Goal: Task Accomplishment & Management: Manage account settings

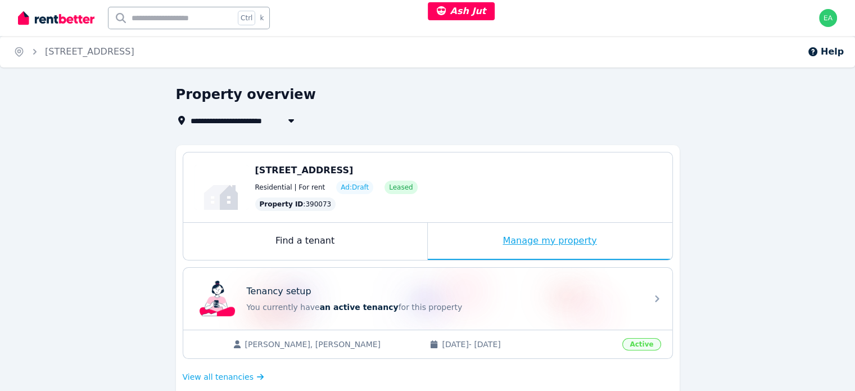
click at [469, 240] on div "Manage my property" at bounding box center [550, 241] width 244 height 37
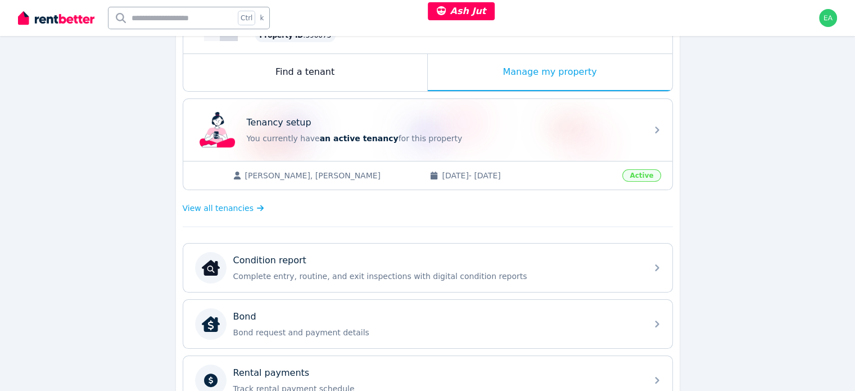
scroll to position [225, 0]
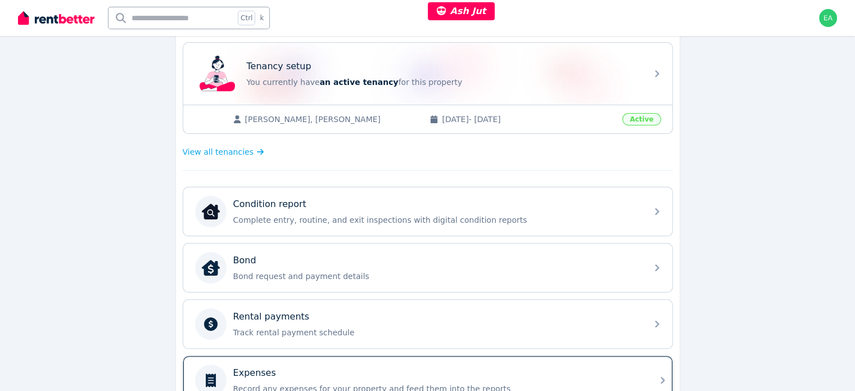
click at [555, 367] on div "Expenses" at bounding box center [436, 372] width 407 height 13
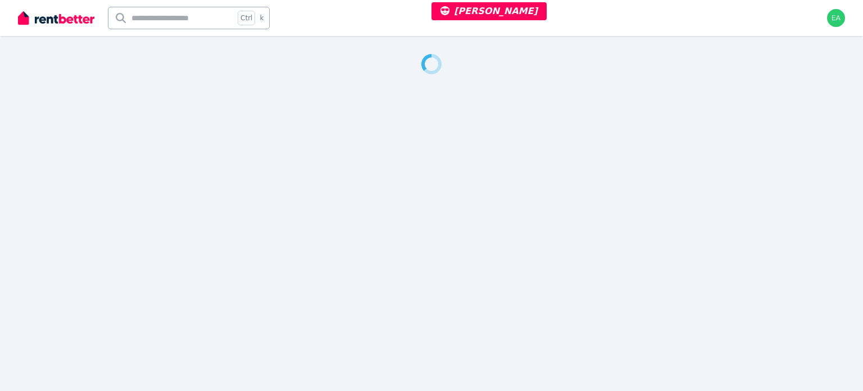
select select "**"
select select "**********"
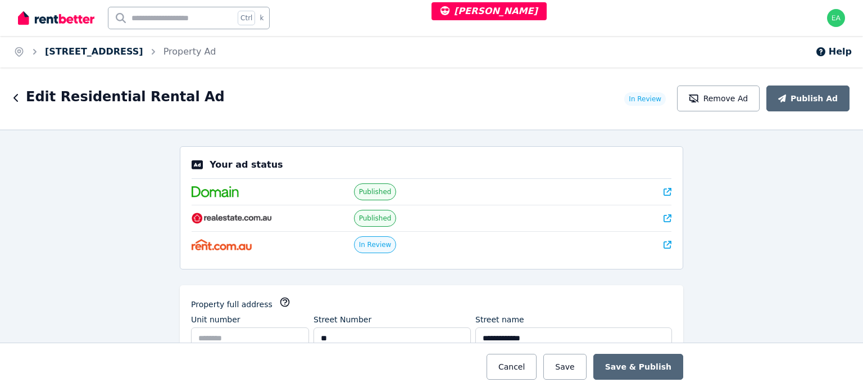
click at [85, 51] on link "[STREET_ADDRESS]" at bounding box center [94, 51] width 98 height 11
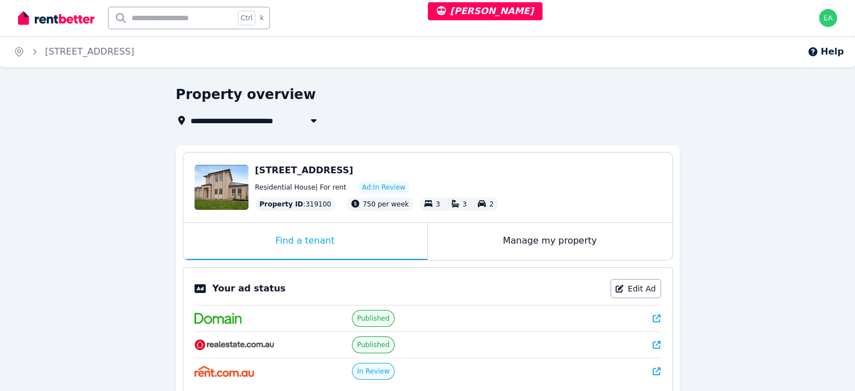
click at [481, 239] on div "Manage my property" at bounding box center [550, 241] width 244 height 37
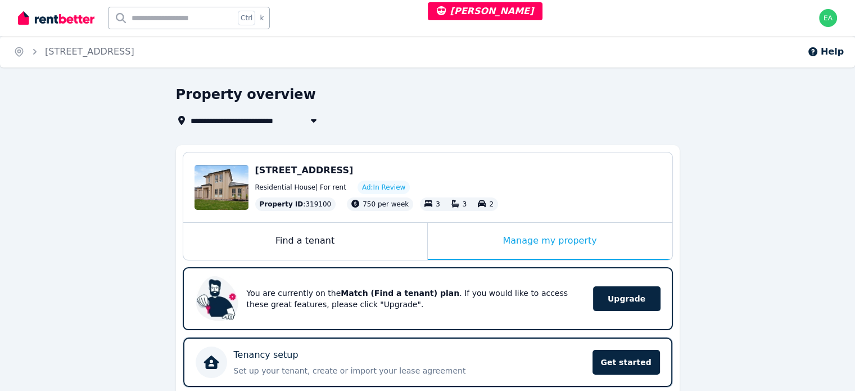
scroll to position [281, 0]
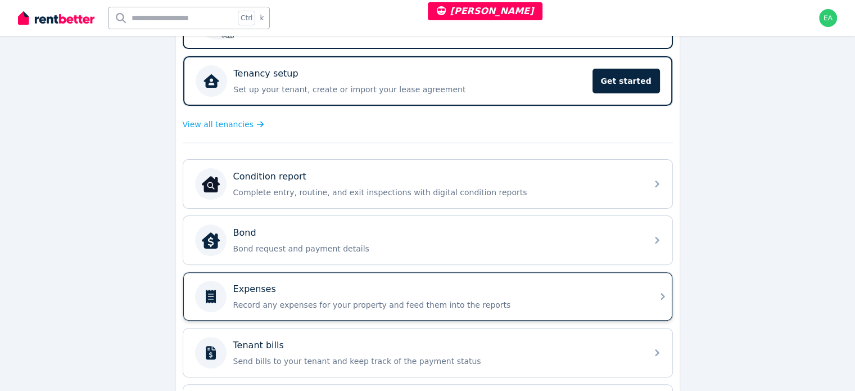
click at [573, 292] on div "Expenses Record any expenses for your property and feed them into the reports" at bounding box center [436, 296] width 407 height 28
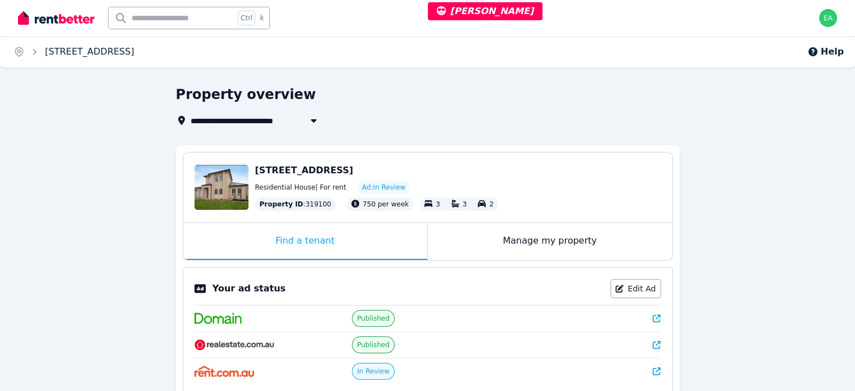
click at [125, 51] on link "49 Dunorlan Road, Edwardstown" at bounding box center [89, 51] width 89 height 11
click at [468, 246] on div "Manage my property" at bounding box center [550, 241] width 244 height 37
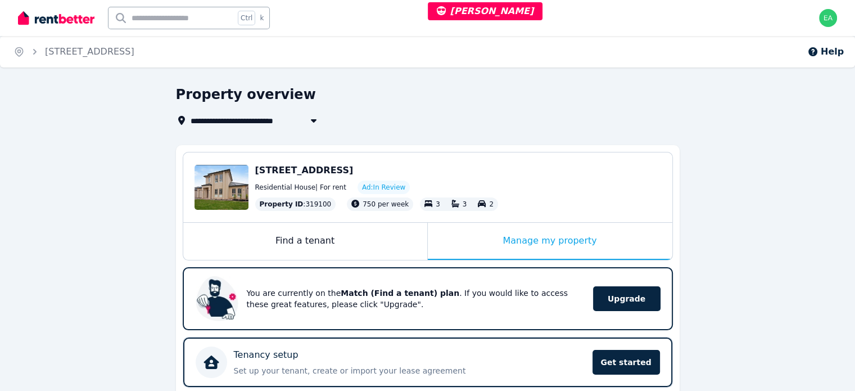
scroll to position [225, 0]
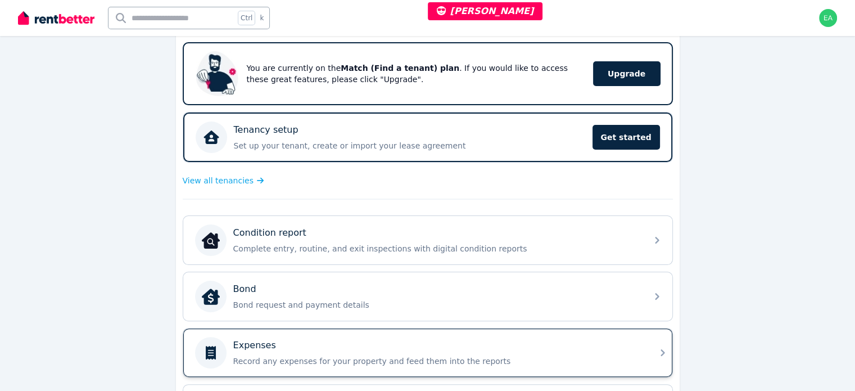
click at [560, 337] on div "Expenses Record any expenses for your property and feed them into the reports" at bounding box center [417, 352] width 445 height 31
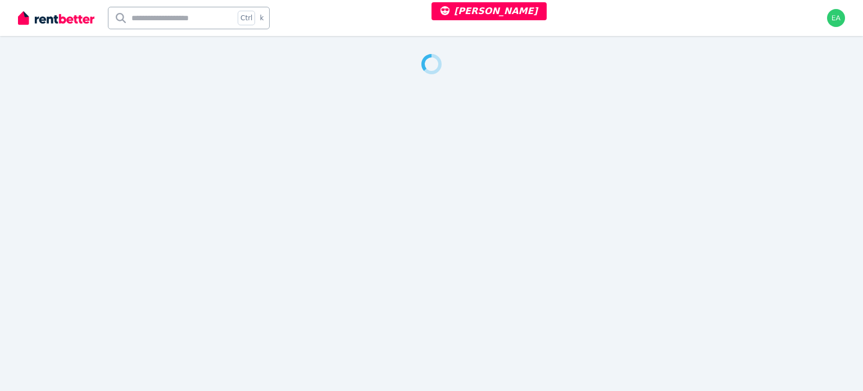
select select "***"
select select "**********"
select select "*********"
select select "**********"
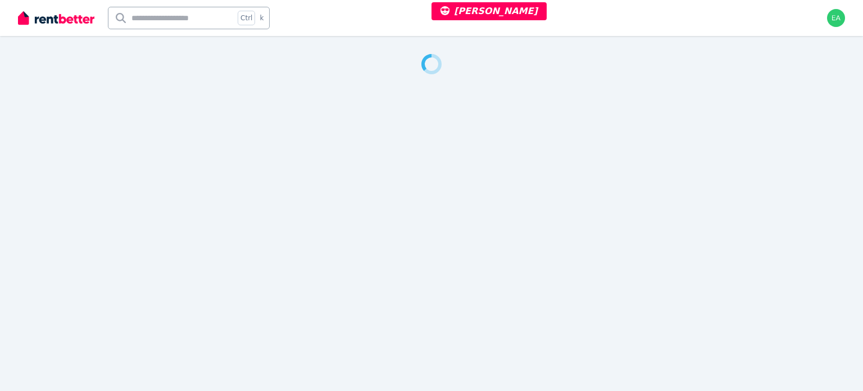
select select "**********"
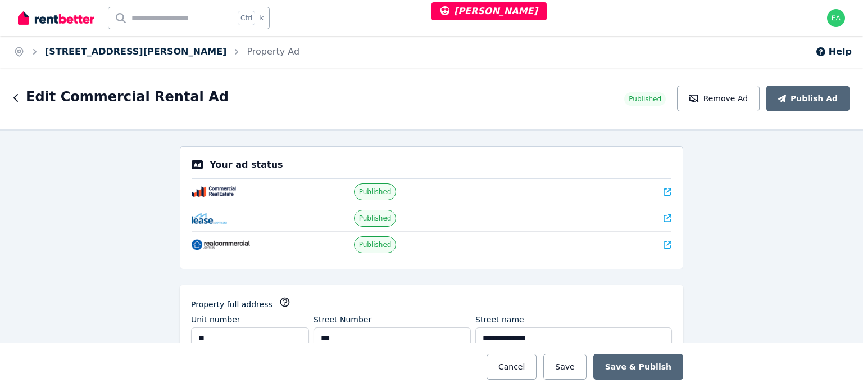
click at [123, 49] on link "15/101 Wickham Terrace, Spring Hill" at bounding box center [136, 51] width 182 height 11
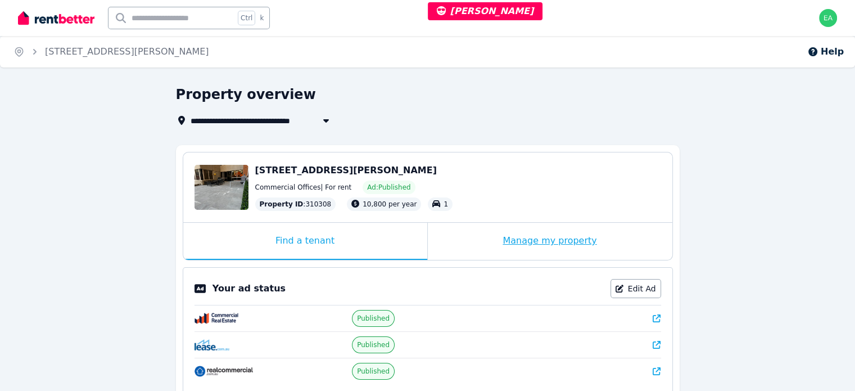
click at [477, 242] on div "Manage my property" at bounding box center [550, 241] width 244 height 37
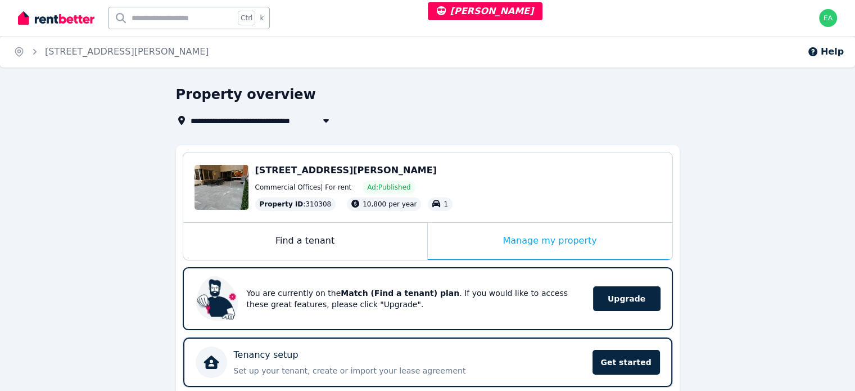
scroll to position [281, 0]
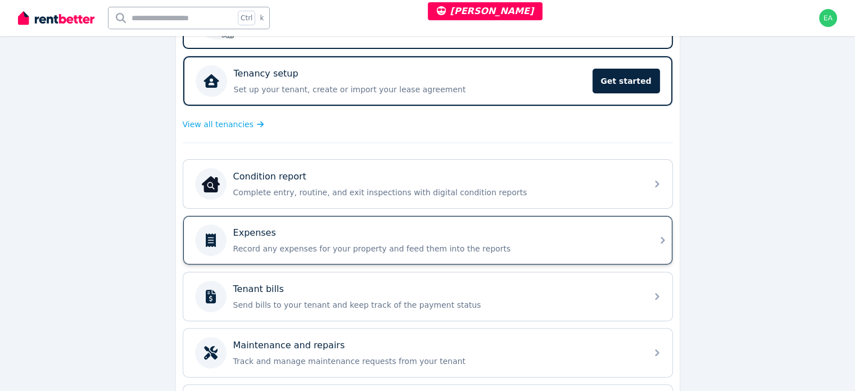
click at [554, 245] on p "Record any expenses for your property and feed them into the reports" at bounding box center [436, 248] width 407 height 11
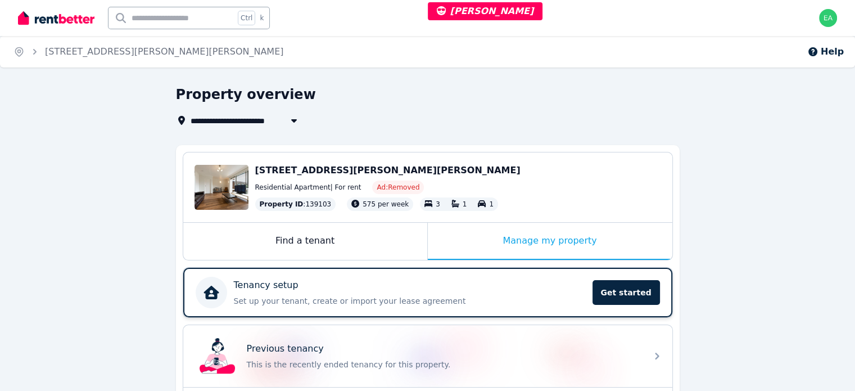
click at [481, 292] on div "Tenancy setup Set up your tenant, create or import your lease agreement Get sta…" at bounding box center [410, 292] width 352 height 28
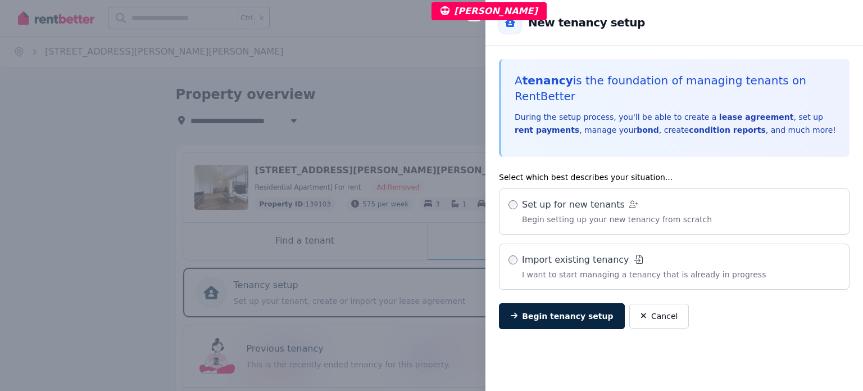
click at [40, 223] on div "Close panel Back to New tenancy setup A tenancy is the foundation of managing t…" at bounding box center [431, 195] width 863 height 391
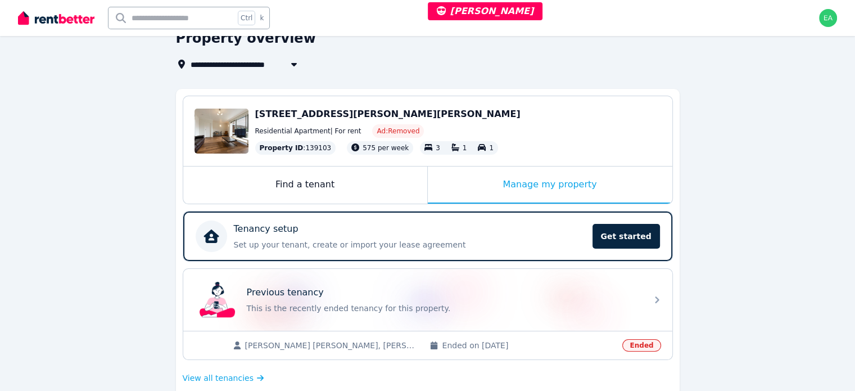
scroll to position [112, 0]
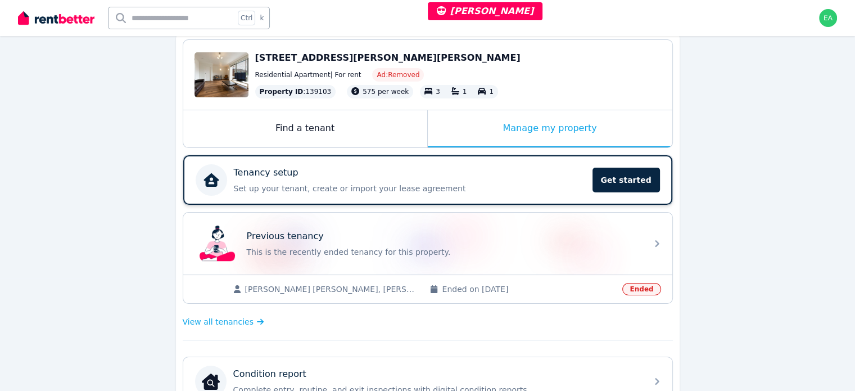
click at [536, 183] on p "Set up your tenant, create or import your lease agreement" at bounding box center [410, 188] width 352 height 11
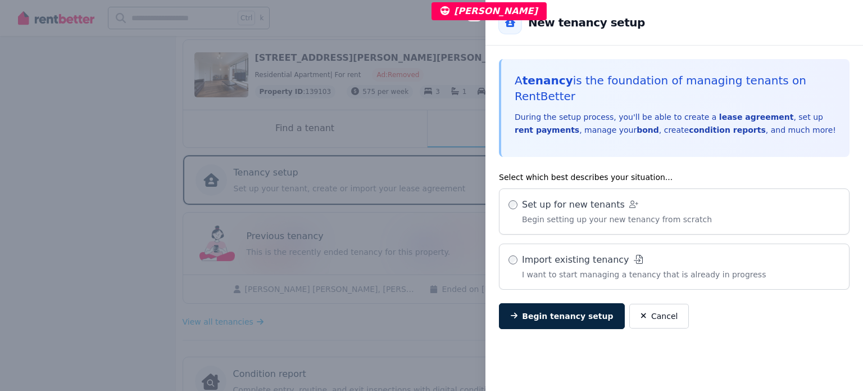
click at [92, 161] on div "Close panel Back to New tenancy setup A tenancy is the foundation of managing t…" at bounding box center [431, 195] width 863 height 391
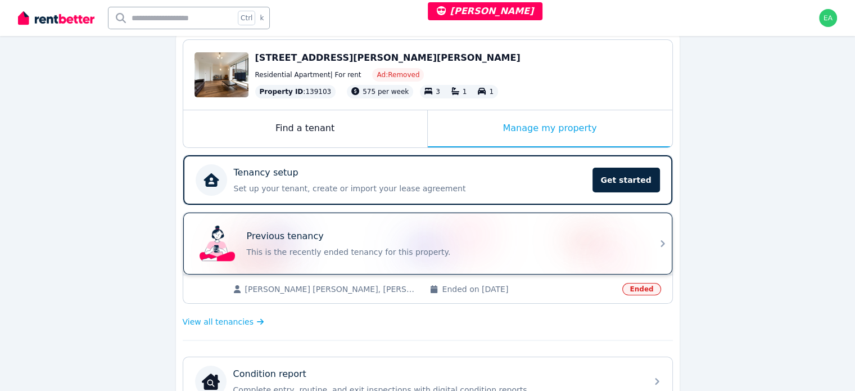
click at [534, 239] on div "Previous tenancy" at bounding box center [443, 235] width 393 height 13
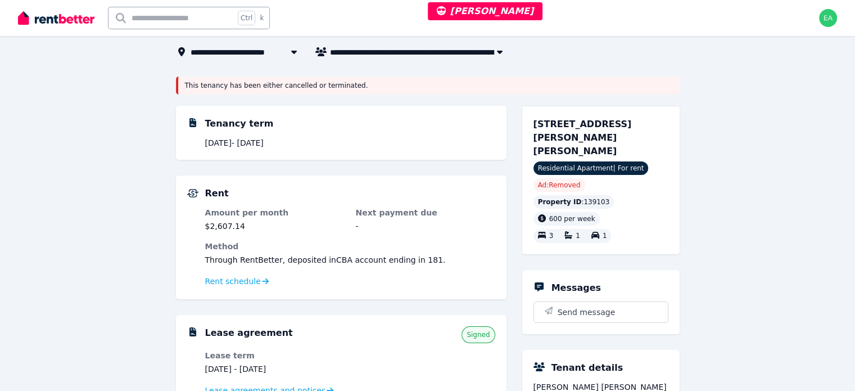
scroll to position [242, 0]
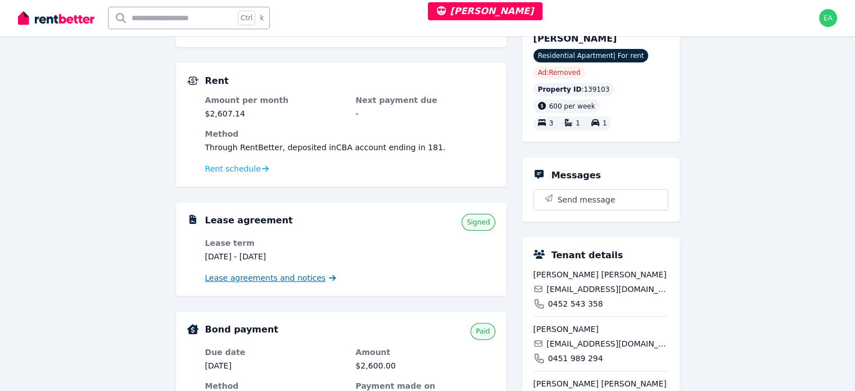
click at [268, 278] on span "Lease agreements and notices" at bounding box center [265, 277] width 121 height 11
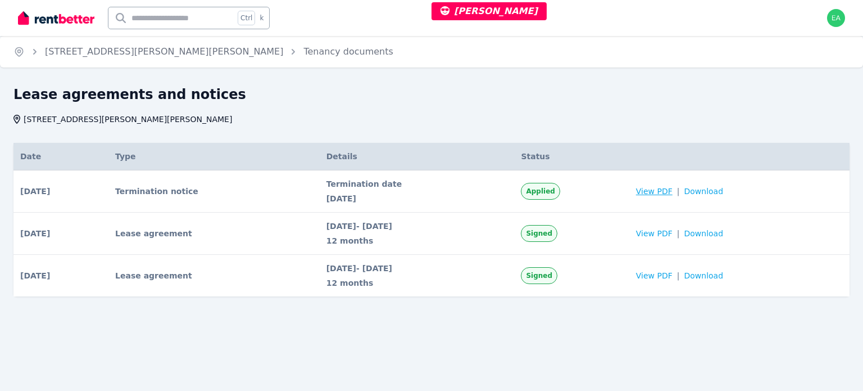
click at [664, 193] on span "View PDF" at bounding box center [654, 190] width 37 height 11
click at [101, 56] on link "6/22 LEOPOLD ST, Glen Iris" at bounding box center [164, 51] width 238 height 11
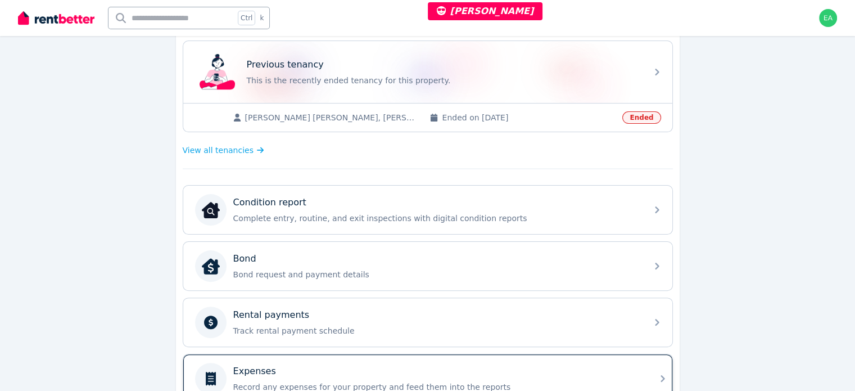
scroll to position [171, 0]
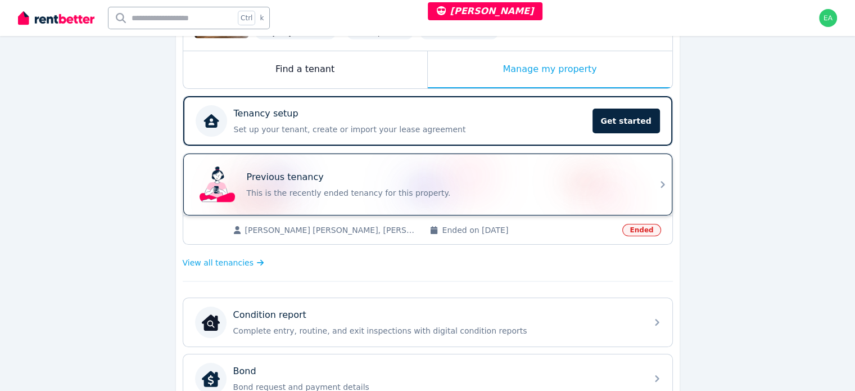
click at [571, 180] on div "Previous tenancy" at bounding box center [443, 176] width 393 height 13
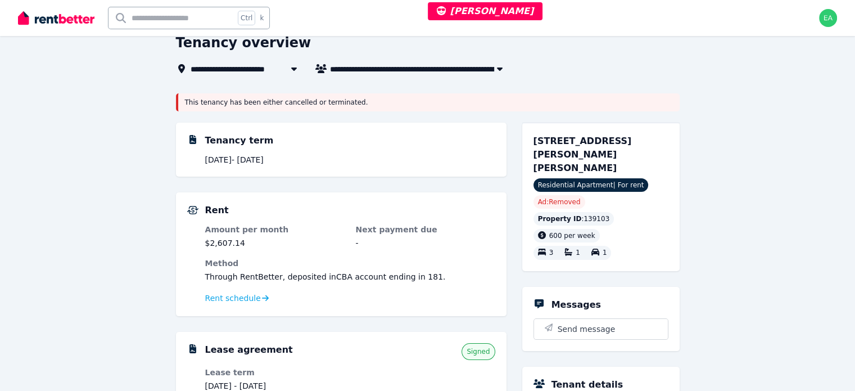
scroll to position [225, 0]
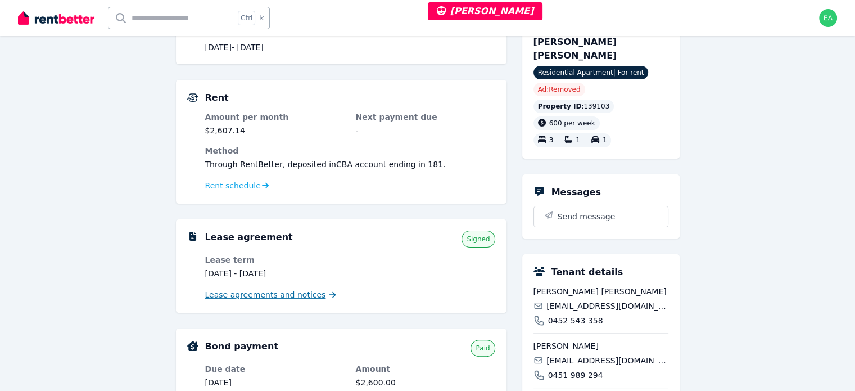
click at [232, 294] on span "Lease agreements and notices" at bounding box center [265, 294] width 121 height 11
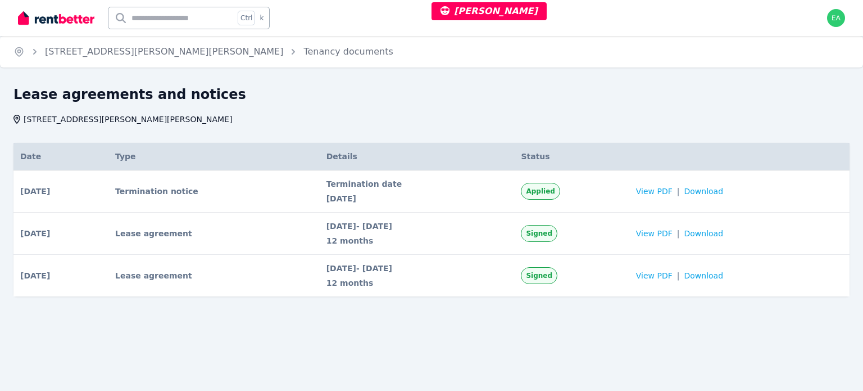
drag, startPoint x: 317, startPoint y: 183, endPoint x: 373, endPoint y: 198, distance: 57.5
click at [373, 198] on td "Termination date 13 Aug 2025" at bounding box center [417, 191] width 195 height 42
copy div "Termination date 13 Aug 2025"
click at [99, 55] on link "6/22 LEOPOLD ST, Glen Iris" at bounding box center [164, 51] width 238 height 11
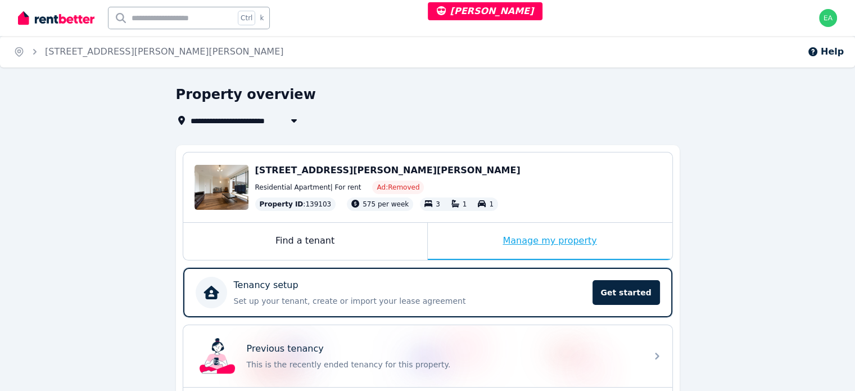
scroll to position [112, 0]
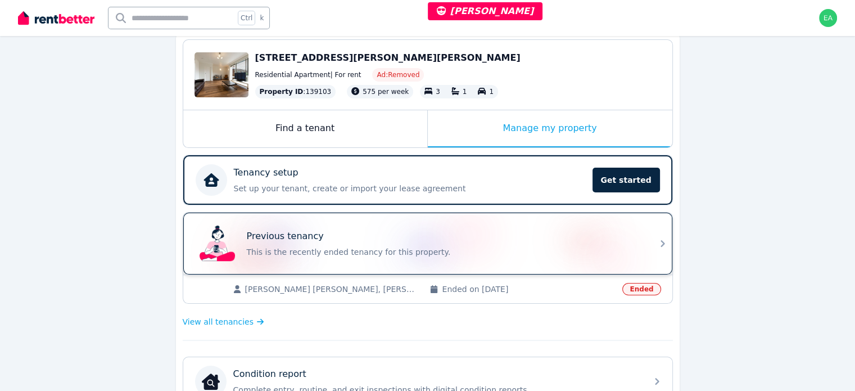
click at [498, 248] on p "This is the recently ended tenancy for this property." at bounding box center [443, 251] width 393 height 11
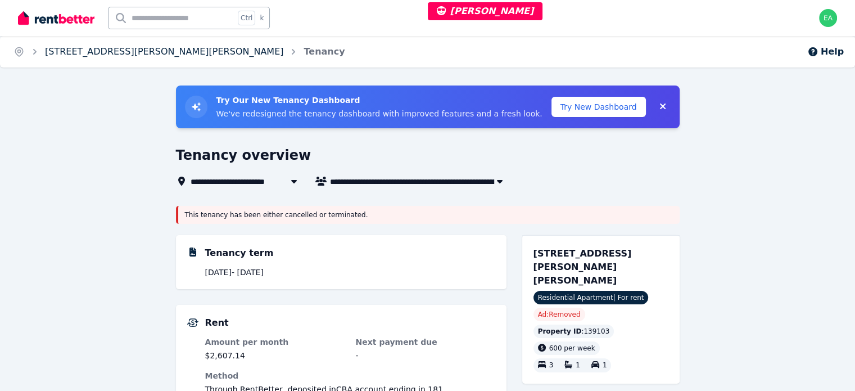
click at [90, 53] on link "6/22 LEOPOLD ST, Glen Iris" at bounding box center [164, 51] width 238 height 11
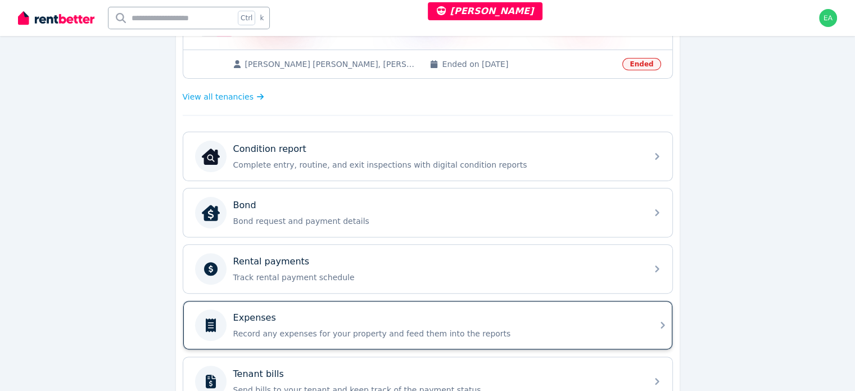
scroll to position [169, 0]
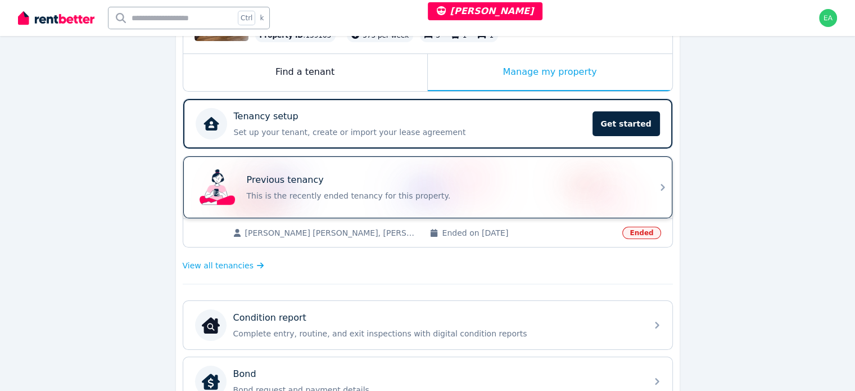
click at [584, 187] on div "Previous tenancy This is the recently ended tenancy for this property." at bounding box center [443, 187] width 393 height 28
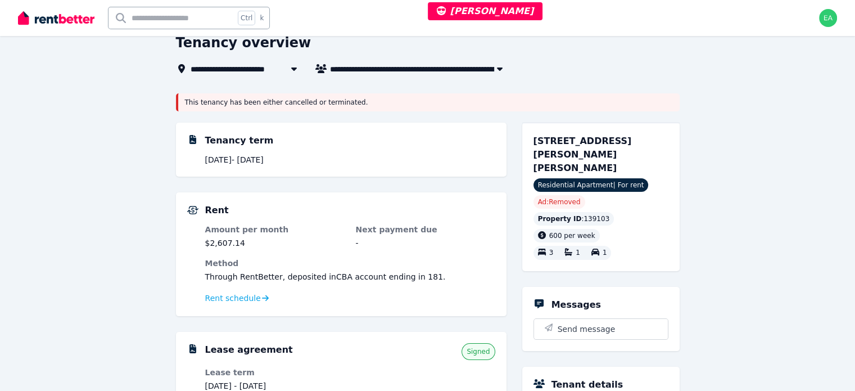
scroll to position [169, 0]
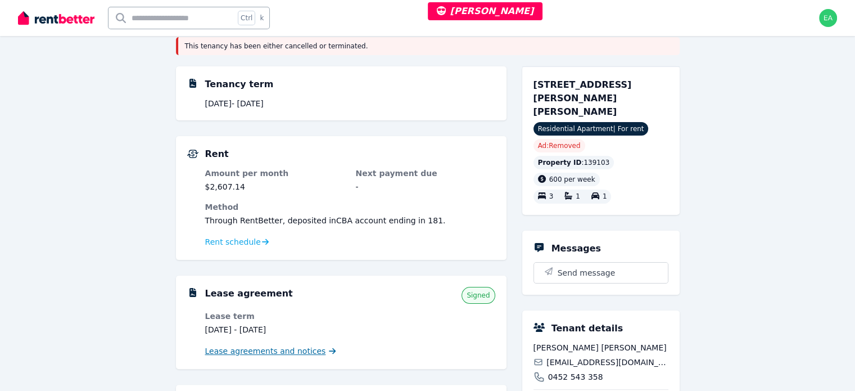
click at [241, 351] on span "Lease agreements and notices" at bounding box center [265, 350] width 121 height 11
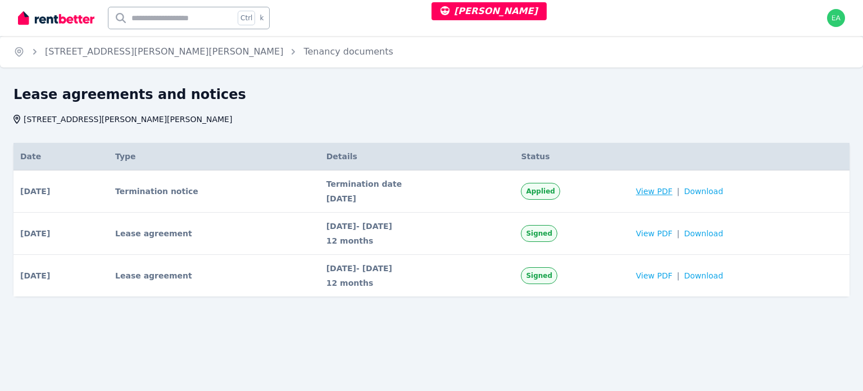
click at [668, 194] on span "View PDF" at bounding box center [654, 190] width 37 height 11
click at [668, 236] on span "View PDF" at bounding box center [654, 233] width 37 height 11
click at [670, 193] on span "View PDF" at bounding box center [654, 190] width 37 height 11
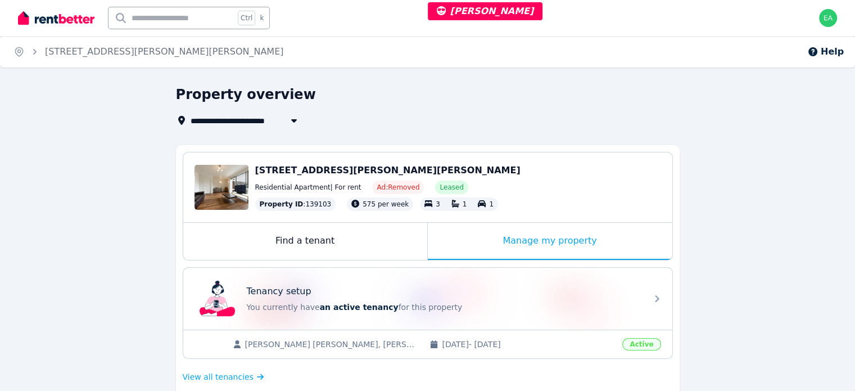
scroll to position [56, 0]
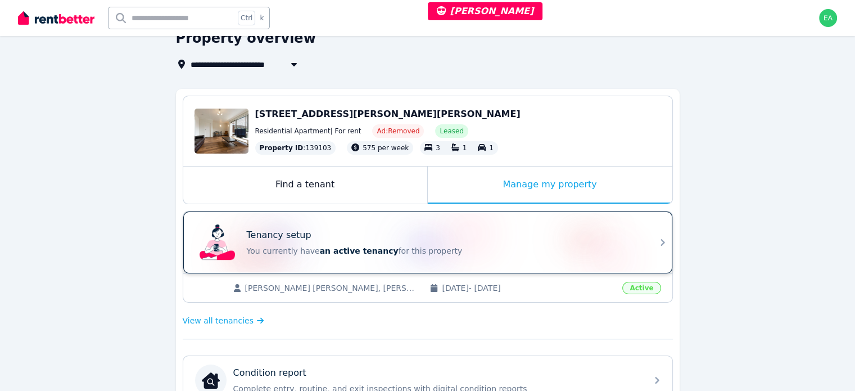
click at [545, 245] on p "You currently have an active tenancy for this property" at bounding box center [443, 250] width 393 height 11
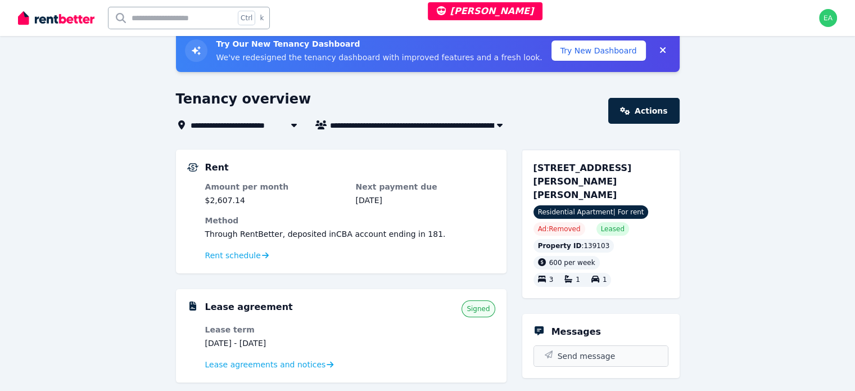
scroll to position [112, 0]
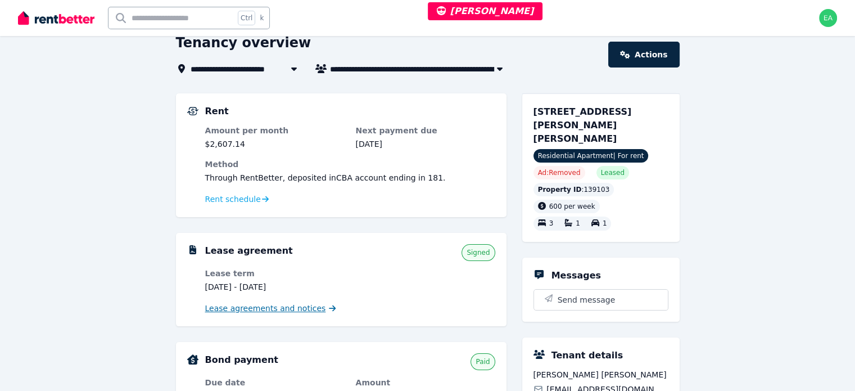
click at [238, 307] on span "Lease agreements and notices" at bounding box center [265, 307] width 121 height 11
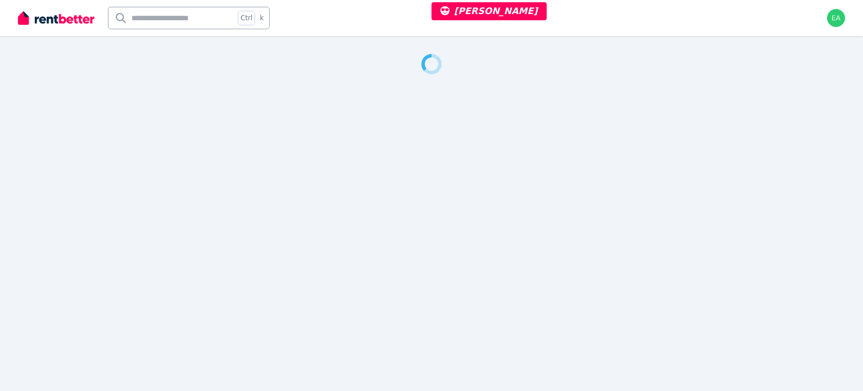
select select "**"
select select "**********"
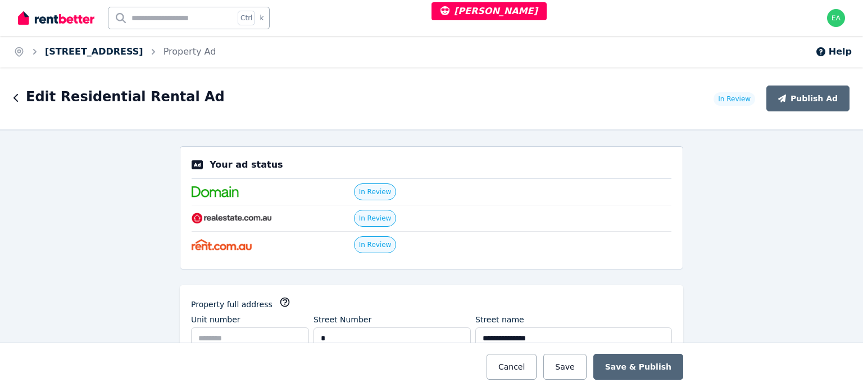
click at [130, 53] on link "1 Stanhope Street, West Beach" at bounding box center [94, 51] width 98 height 11
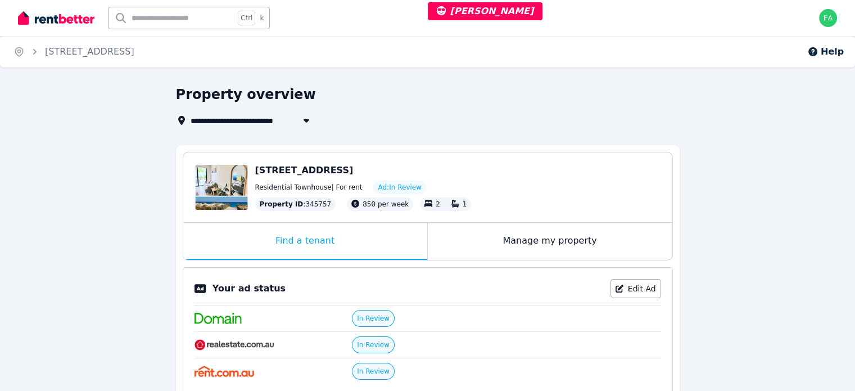
scroll to position [112, 0]
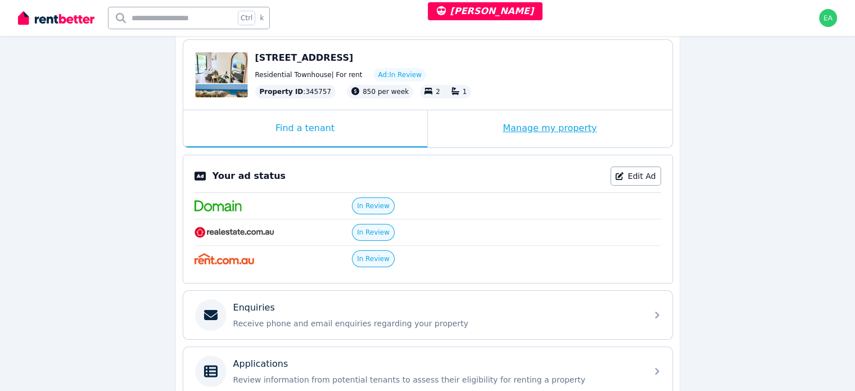
click at [468, 128] on div "Manage my property" at bounding box center [550, 128] width 244 height 37
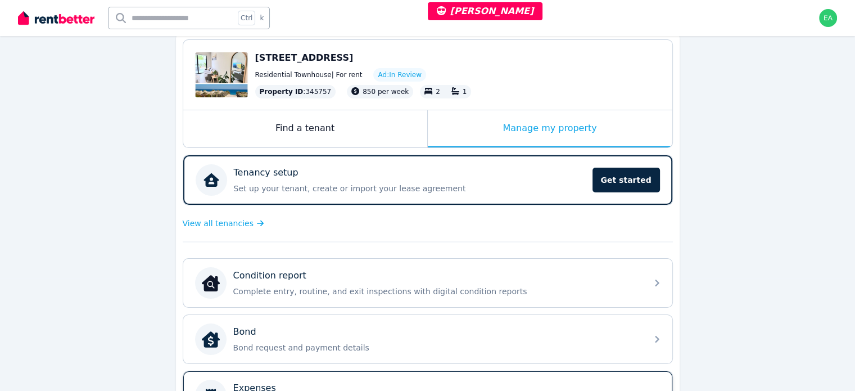
scroll to position [281, 0]
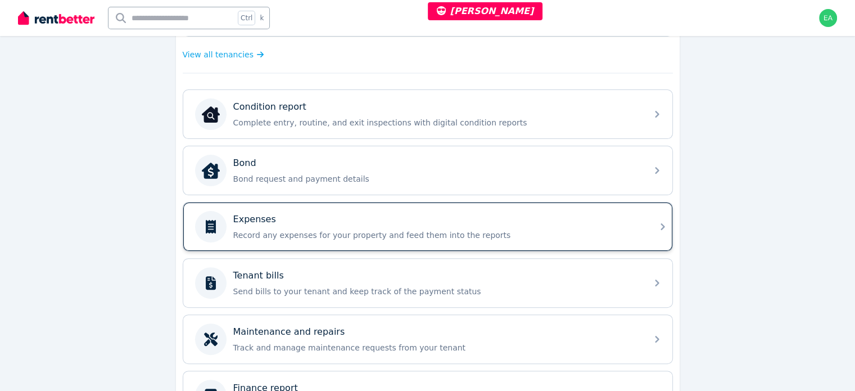
click at [543, 233] on p "Record any expenses for your property and feed them into the reports" at bounding box center [436, 234] width 407 height 11
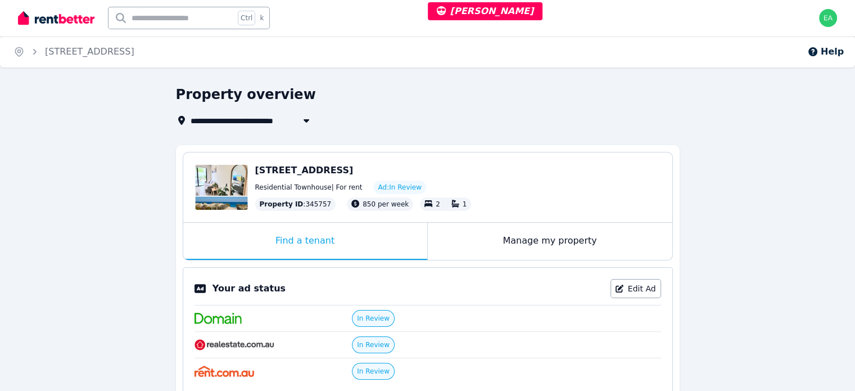
select select "**"
select select "**********"
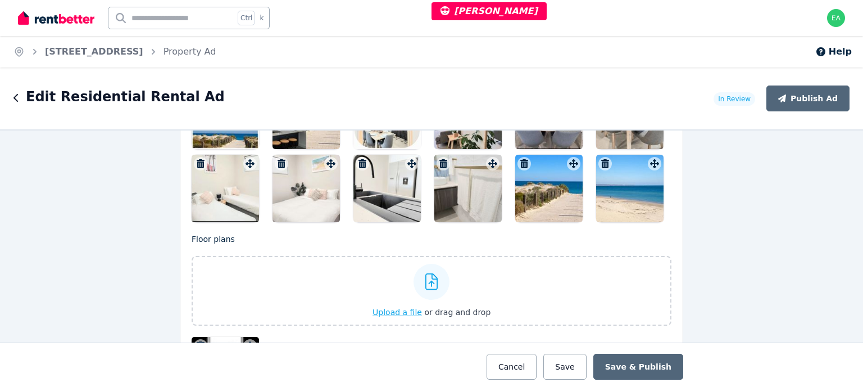
scroll to position [1405, 0]
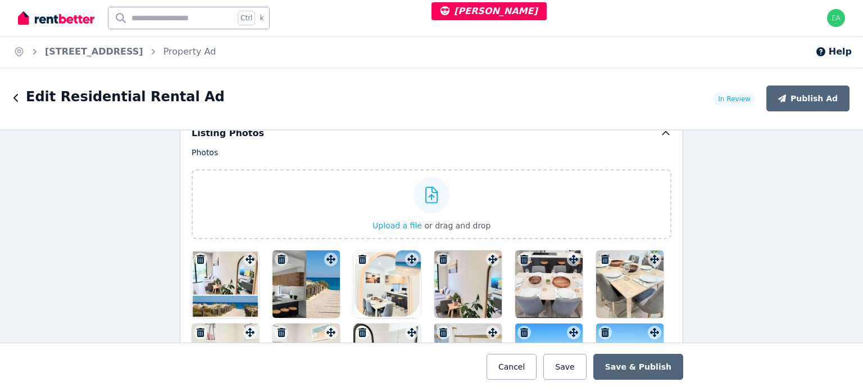
click at [211, 286] on div at bounding box center [225, 283] width 67 height 67
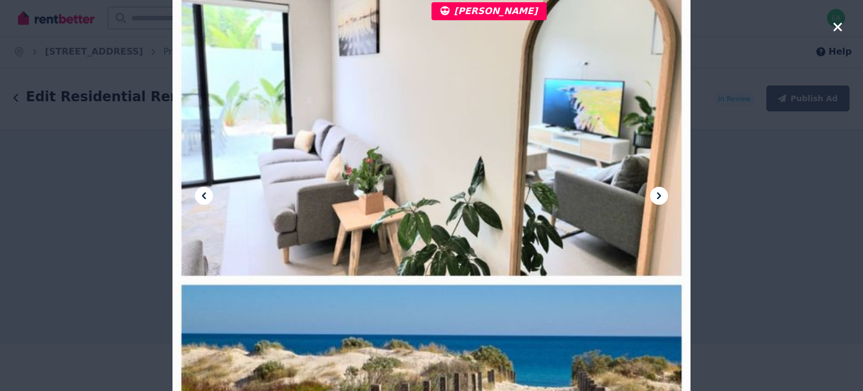
click at [657, 195] on icon at bounding box center [658, 195] width 13 height 13
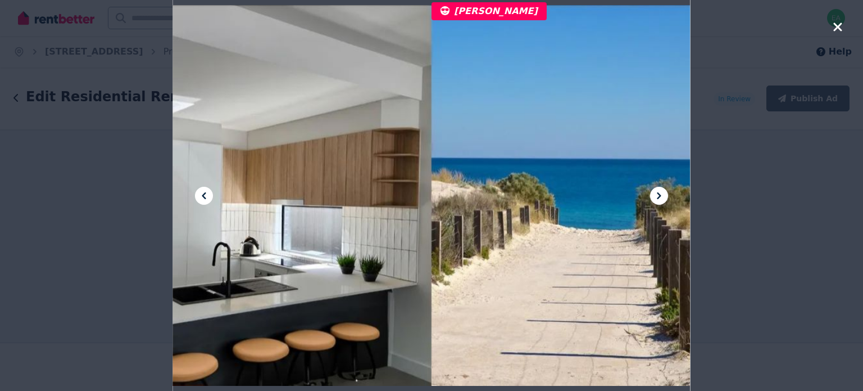
click at [657, 195] on icon at bounding box center [658, 195] width 13 height 13
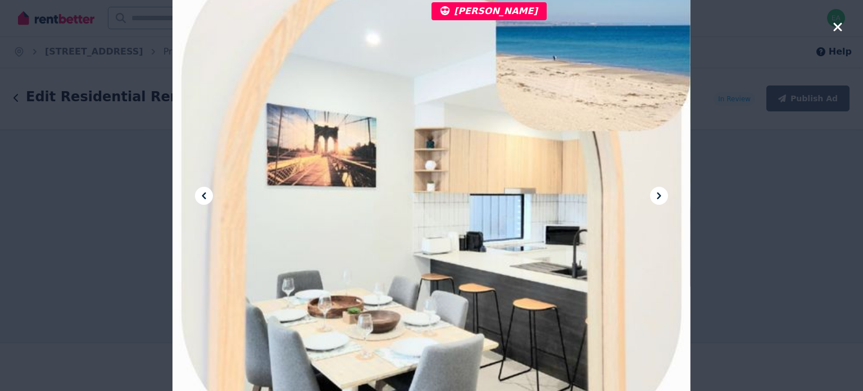
click at [657, 195] on icon at bounding box center [658, 195] width 13 height 13
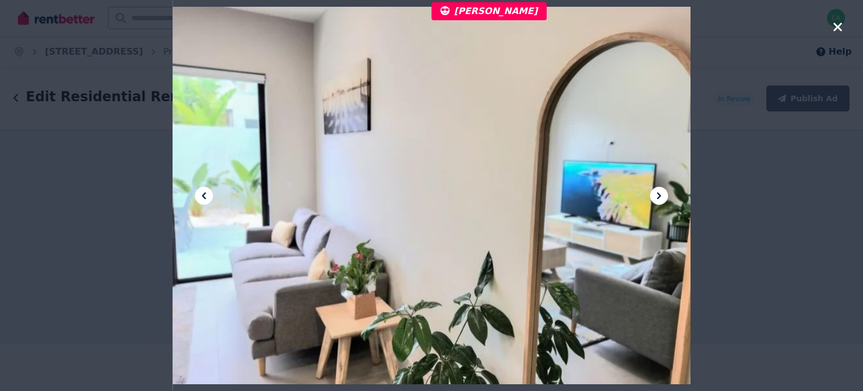
click at [657, 195] on icon at bounding box center [658, 195] width 13 height 13
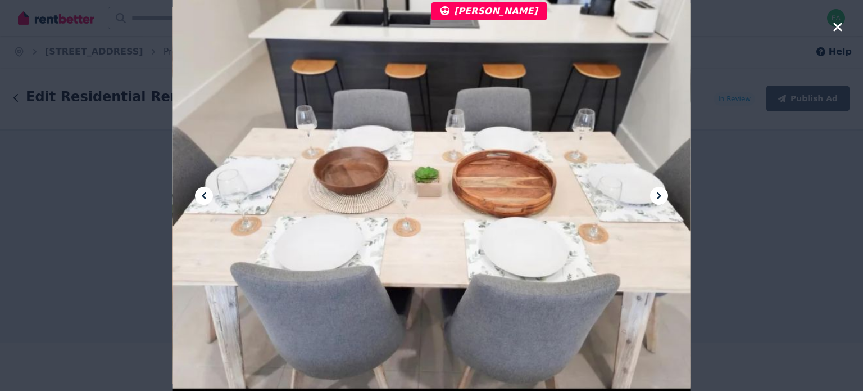
click at [657, 195] on icon at bounding box center [658, 195] width 13 height 13
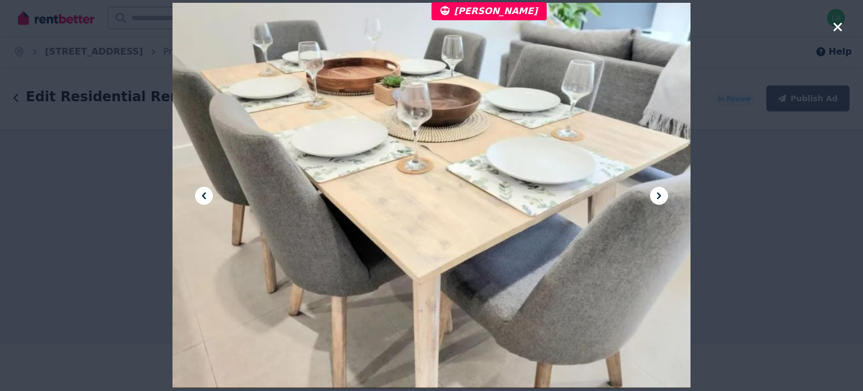
click at [658, 195] on icon at bounding box center [658, 195] width 13 height 13
click at [659, 195] on icon at bounding box center [659, 195] width 4 height 7
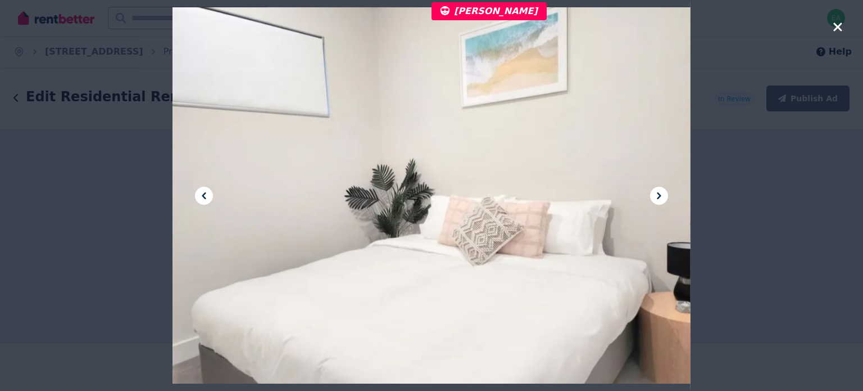
click at [661, 194] on icon at bounding box center [658, 195] width 13 height 13
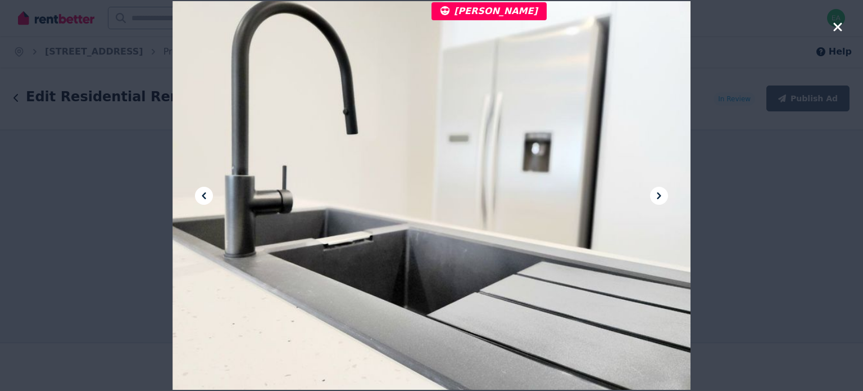
click at [662, 194] on icon at bounding box center [658, 195] width 13 height 13
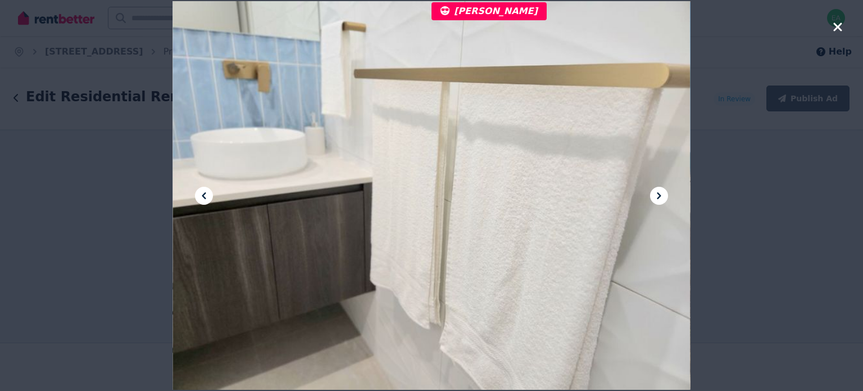
click at [662, 194] on icon at bounding box center [658, 195] width 13 height 13
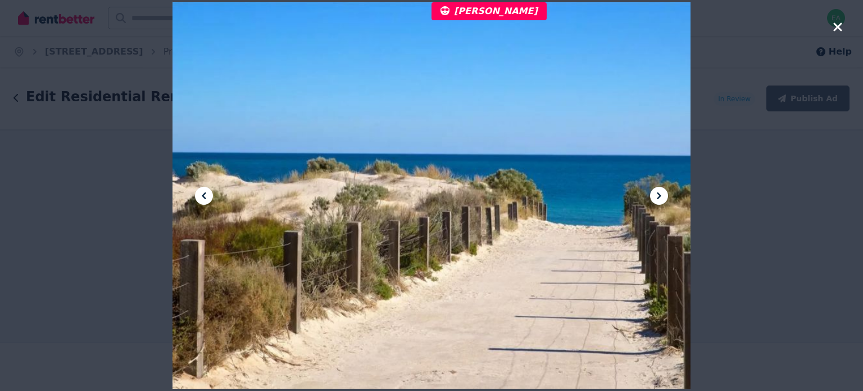
click at [662, 194] on icon at bounding box center [658, 195] width 13 height 13
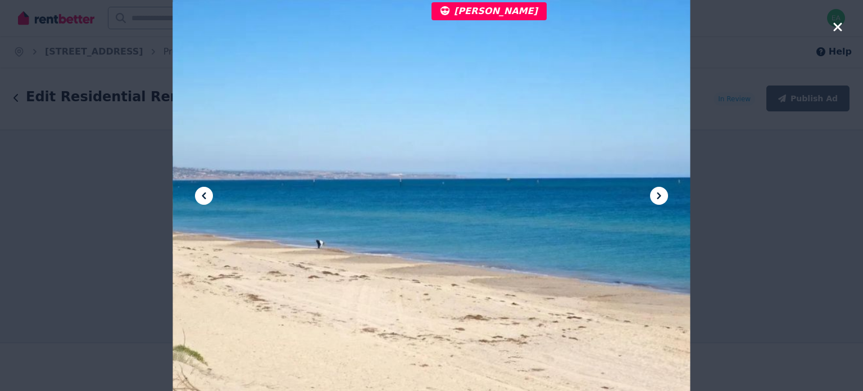
click at [662, 194] on icon at bounding box center [658, 195] width 13 height 13
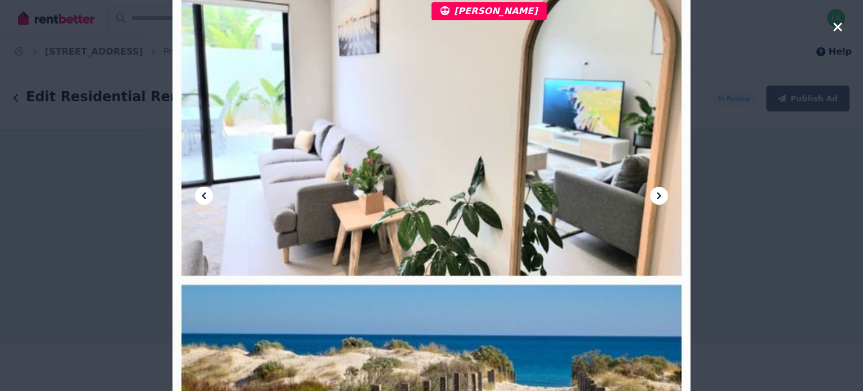
click at [662, 194] on icon at bounding box center [658, 195] width 13 height 13
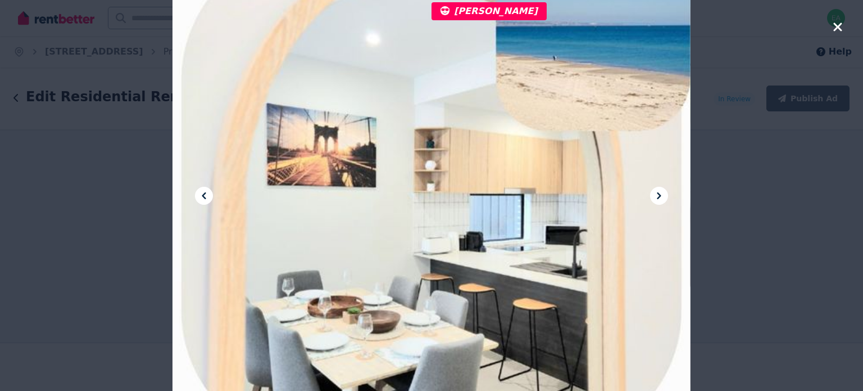
click at [662, 194] on icon at bounding box center [658, 195] width 13 height 13
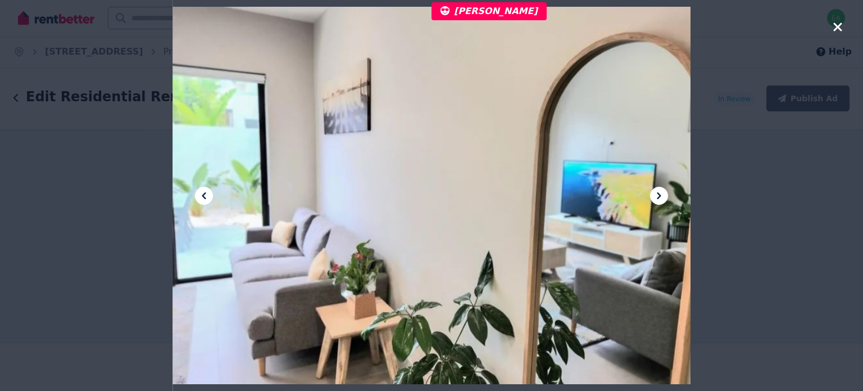
click at [662, 194] on icon at bounding box center [658, 195] width 13 height 13
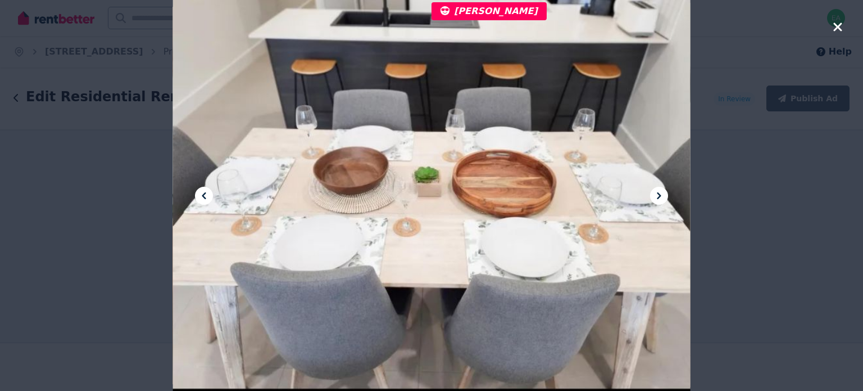
click at [838, 28] on icon "button" at bounding box center [837, 26] width 8 height 8
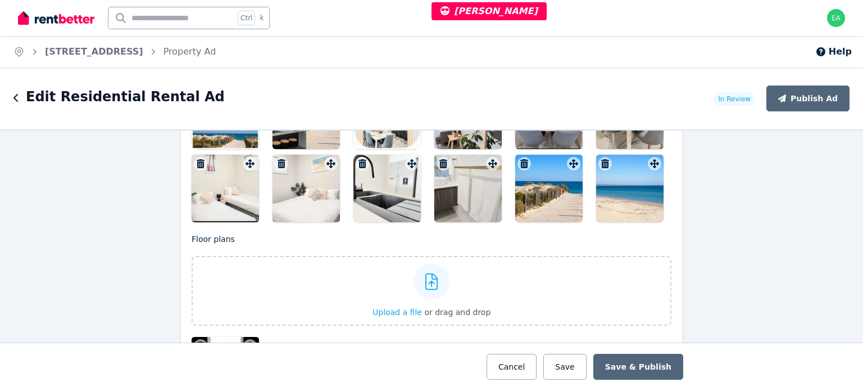
scroll to position [1686, 0]
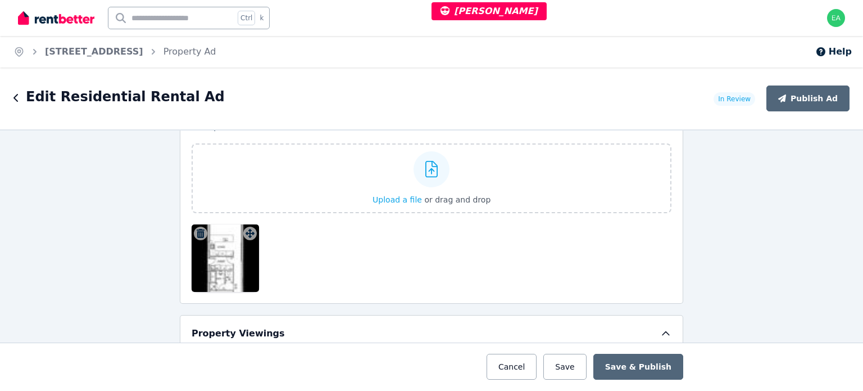
click at [226, 267] on div at bounding box center [225, 257] width 67 height 67
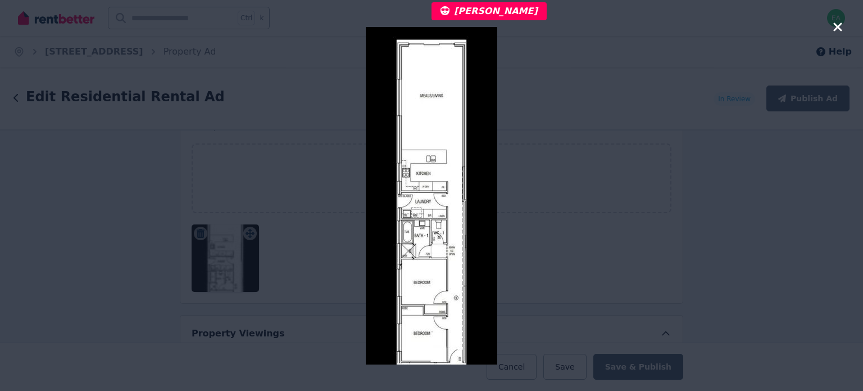
click at [839, 27] on icon "button" at bounding box center [837, 26] width 8 height 8
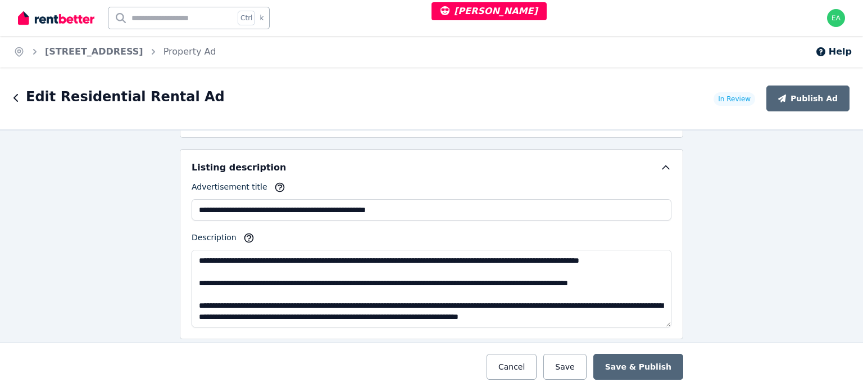
scroll to position [112, 0]
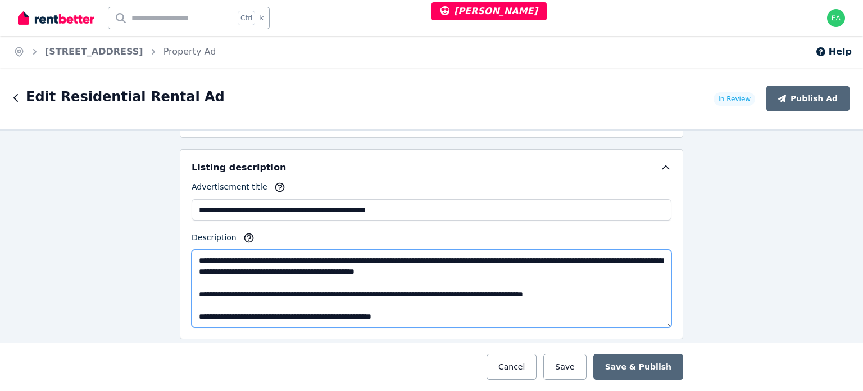
drag, startPoint x: 189, startPoint y: 310, endPoint x: 434, endPoint y: 317, distance: 245.7
click at [434, 317] on textarea "**********" at bounding box center [432, 289] width 480 height 78
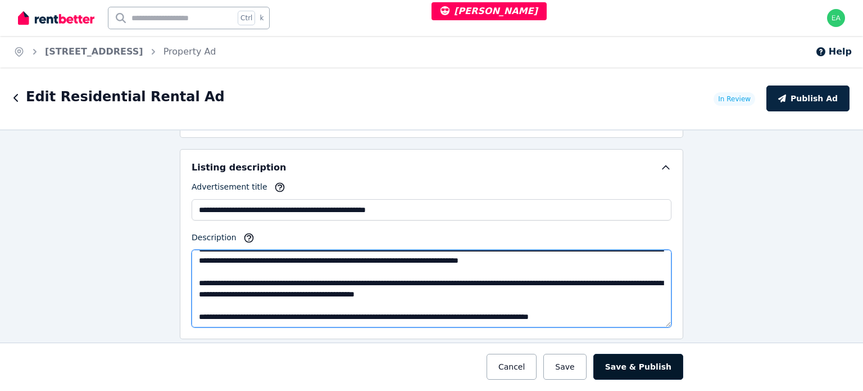
type textarea "**********"
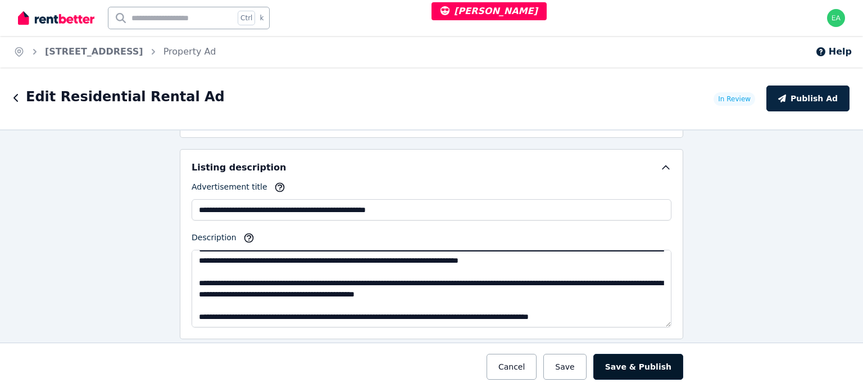
click at [643, 360] on button "Save & Publish" at bounding box center [638, 366] width 90 height 26
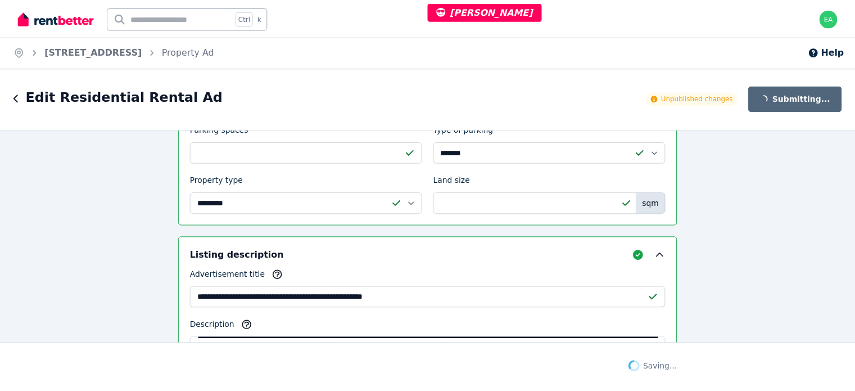
scroll to position [767, 0]
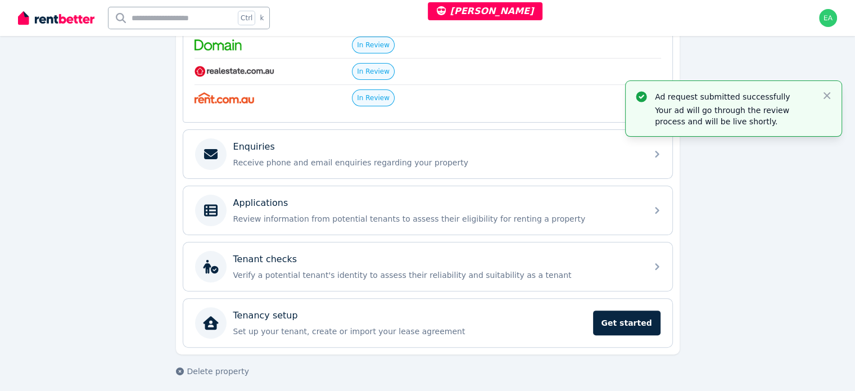
scroll to position [275, 0]
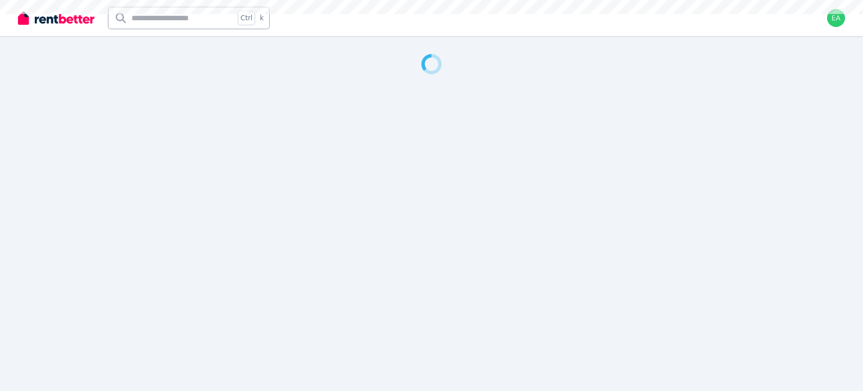
select select "***"
select select "**********"
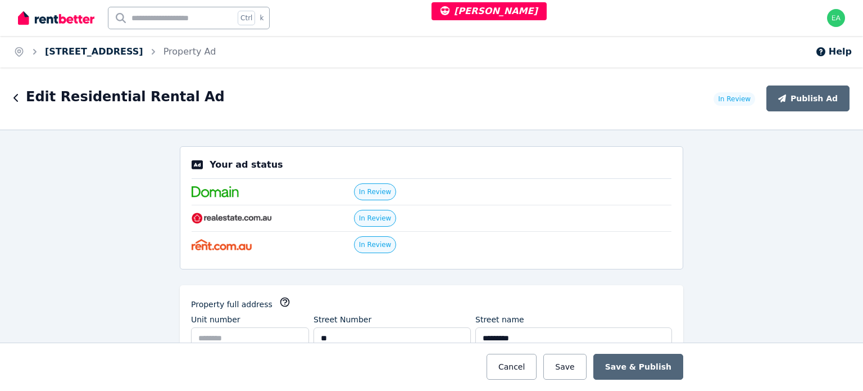
click at [143, 53] on link "[STREET_ADDRESS]" at bounding box center [94, 51] width 98 height 11
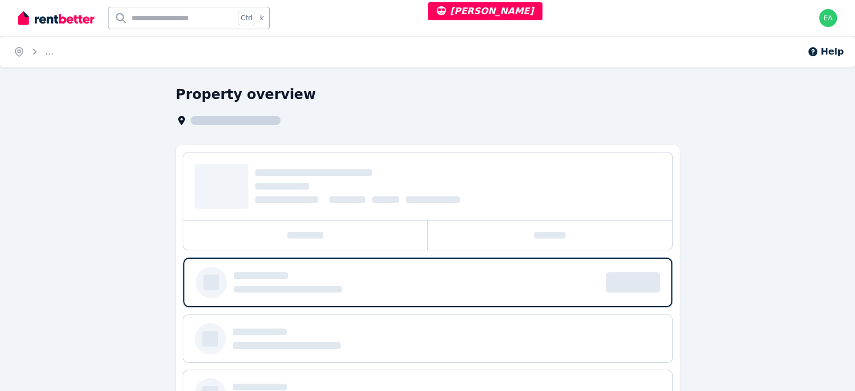
scroll to position [56, 0]
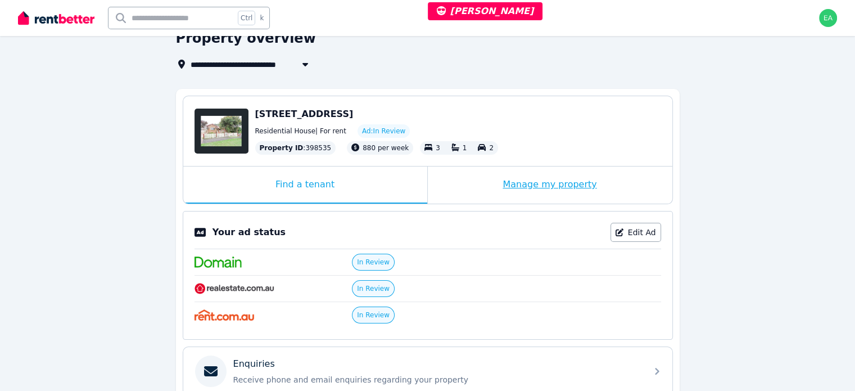
click at [474, 192] on div "Manage my property" at bounding box center [550, 184] width 244 height 37
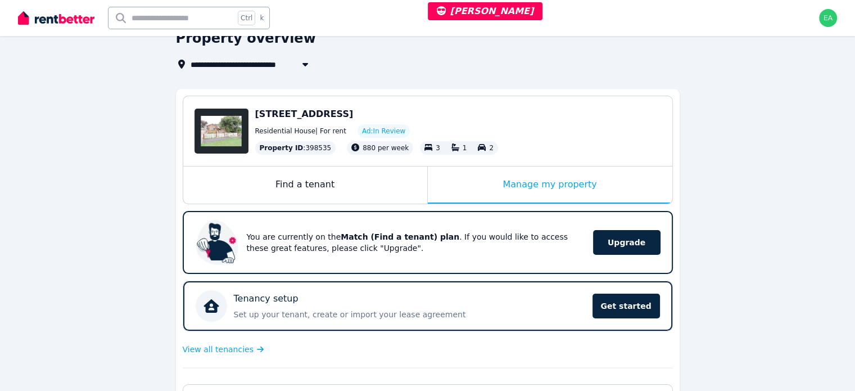
scroll to position [225, 0]
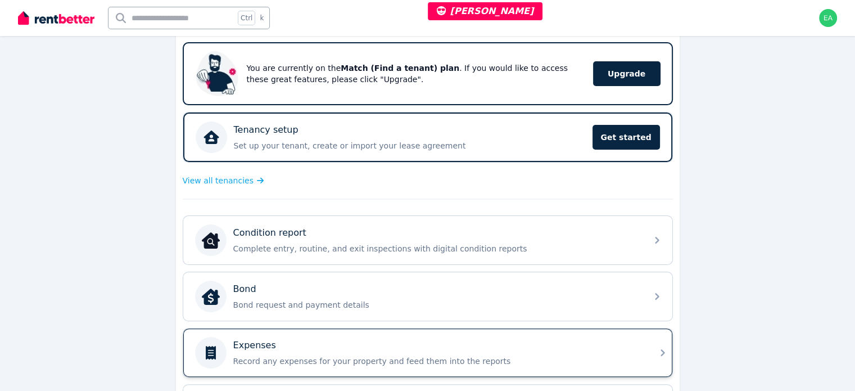
click at [548, 348] on div "Expenses" at bounding box center [436, 344] width 407 height 13
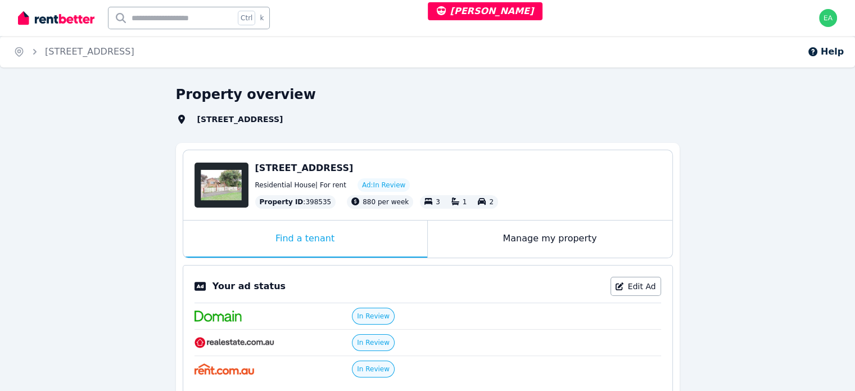
select select "***"
select select "**********"
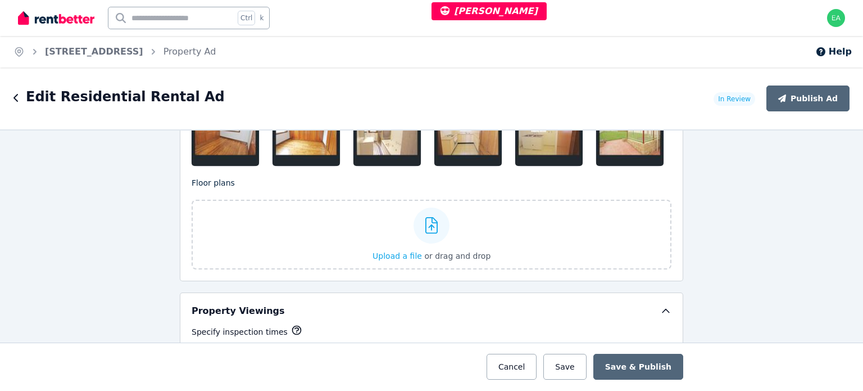
scroll to position [1461, 0]
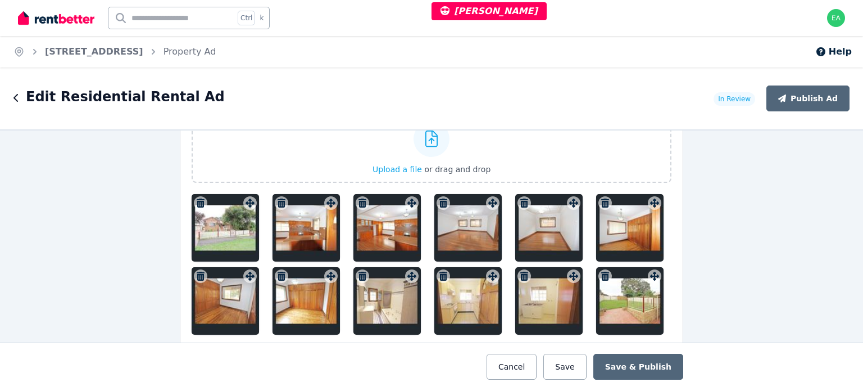
click at [216, 230] on div at bounding box center [225, 227] width 67 height 67
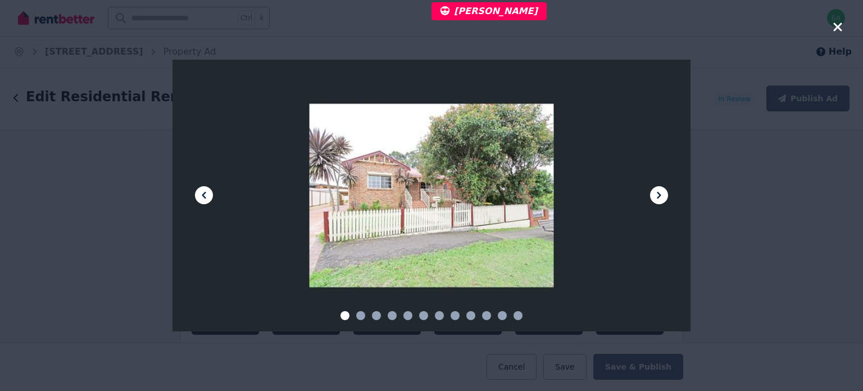
click at [659, 197] on icon at bounding box center [659, 195] width 4 height 7
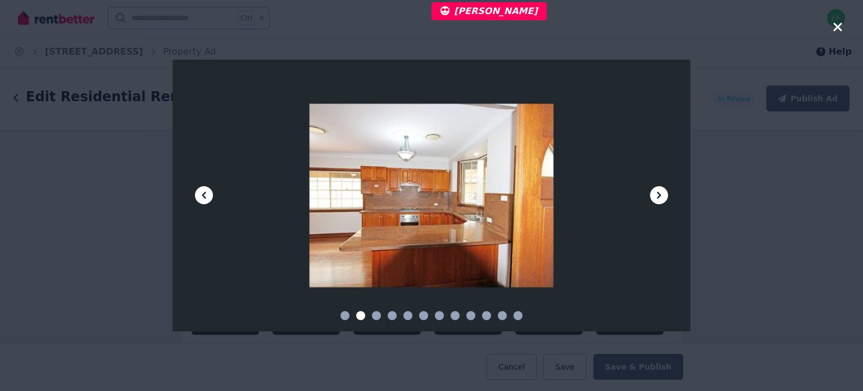
click at [659, 197] on icon at bounding box center [659, 195] width 4 height 7
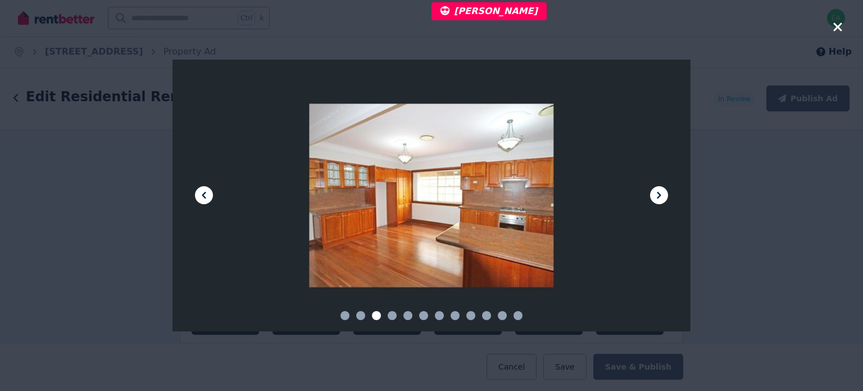
click at [659, 197] on icon at bounding box center [659, 195] width 4 height 7
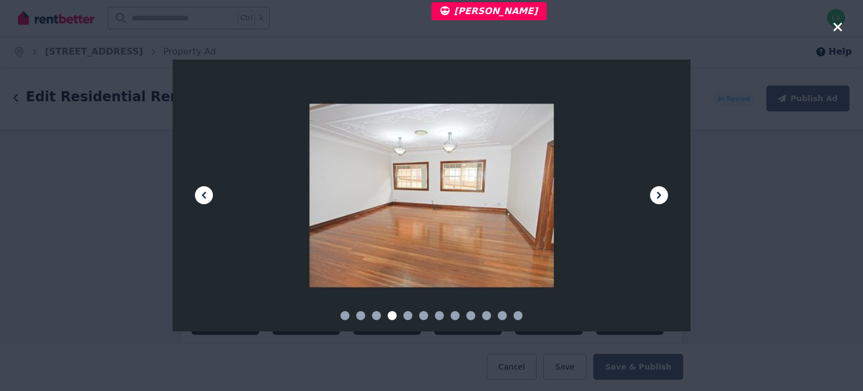
click at [659, 197] on icon at bounding box center [659, 195] width 4 height 7
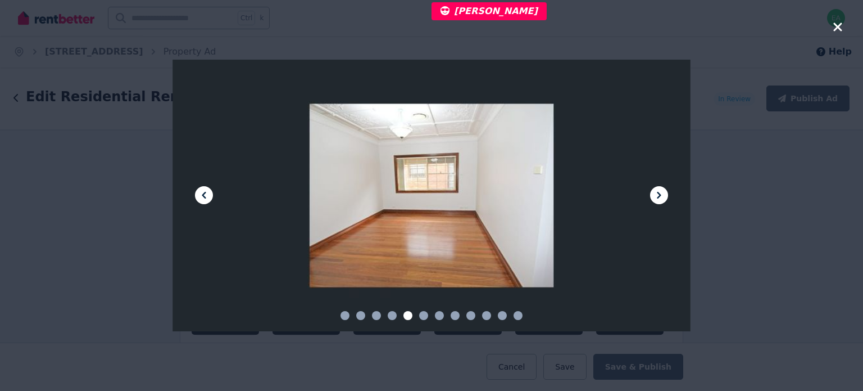
click at [659, 197] on icon at bounding box center [659, 195] width 4 height 7
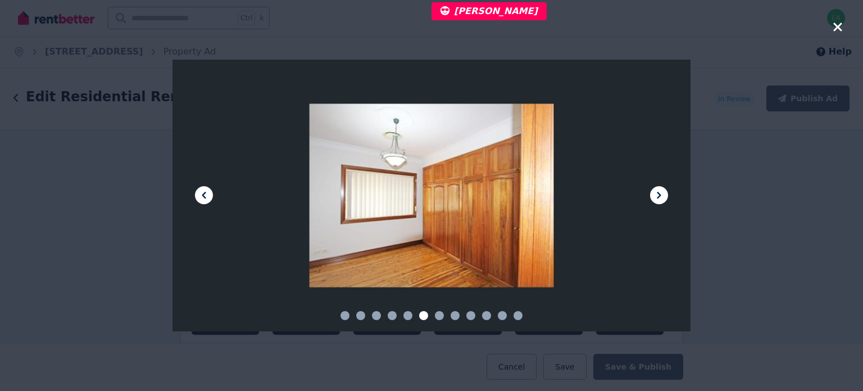
click at [659, 197] on icon at bounding box center [659, 195] width 4 height 7
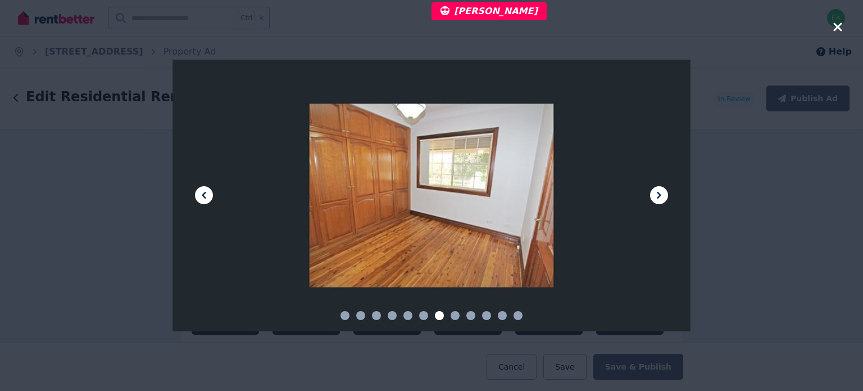
click at [659, 197] on icon at bounding box center [659, 195] width 4 height 7
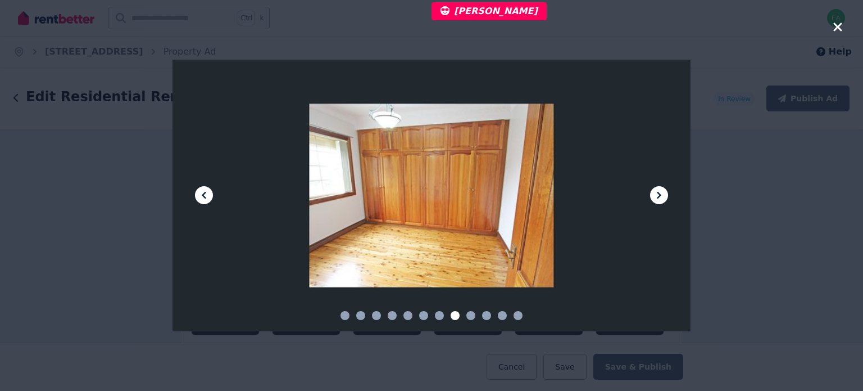
click at [659, 197] on icon at bounding box center [659, 195] width 4 height 7
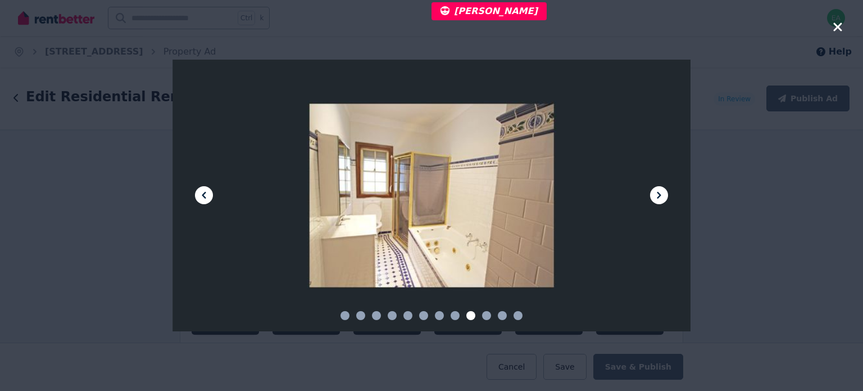
click at [659, 197] on icon at bounding box center [659, 195] width 4 height 7
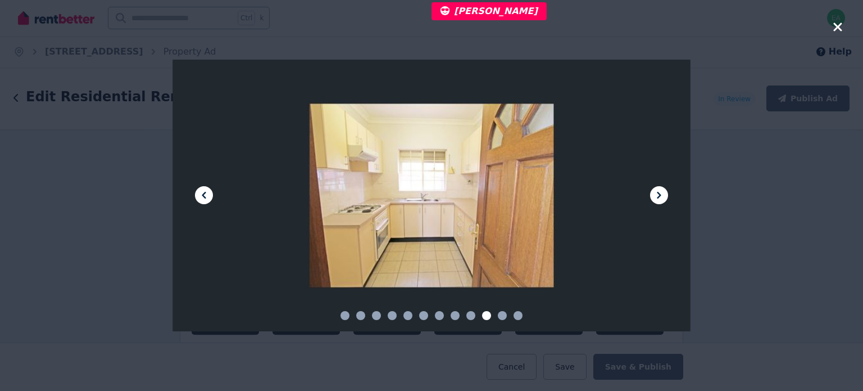
click at [659, 197] on icon at bounding box center [659, 195] width 4 height 7
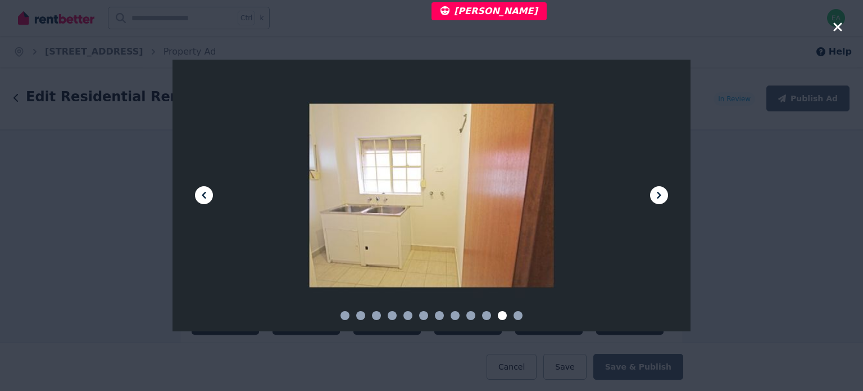
click at [659, 197] on icon at bounding box center [659, 195] width 4 height 7
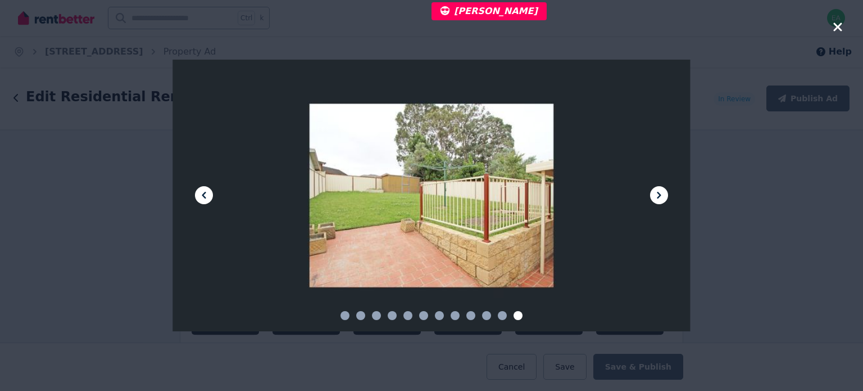
click at [838, 25] on icon "button" at bounding box center [837, 26] width 8 height 8
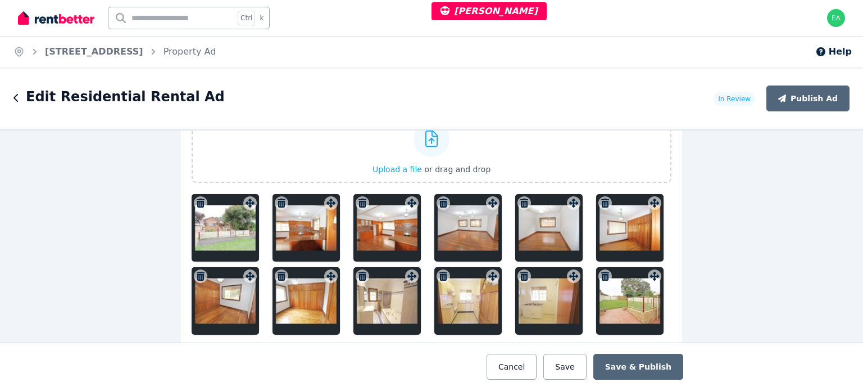
click at [231, 232] on div at bounding box center [225, 227] width 67 height 67
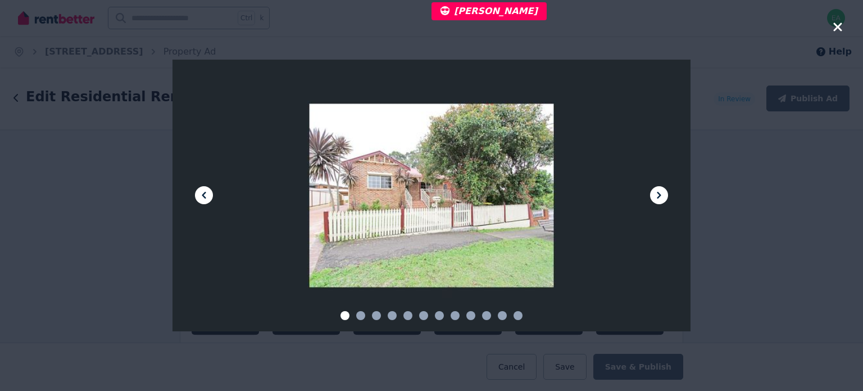
click at [664, 196] on icon at bounding box center [658, 194] width 13 height 13
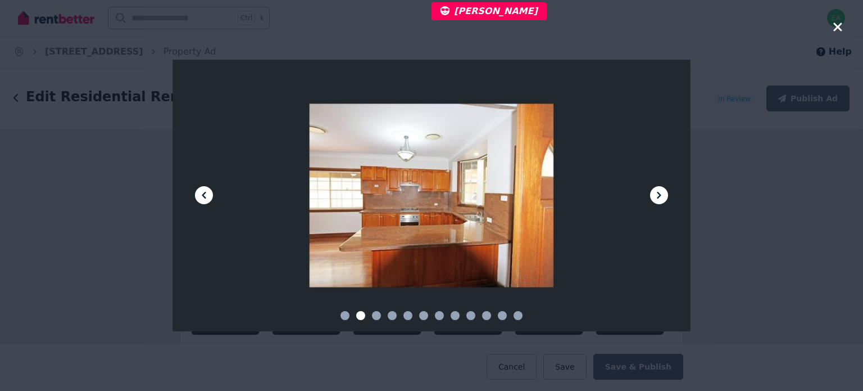
click at [664, 196] on icon at bounding box center [658, 194] width 13 height 13
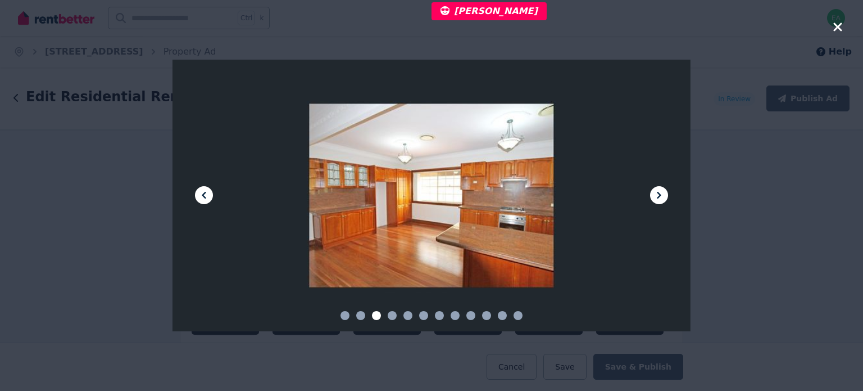
click at [664, 196] on icon at bounding box center [658, 194] width 13 height 13
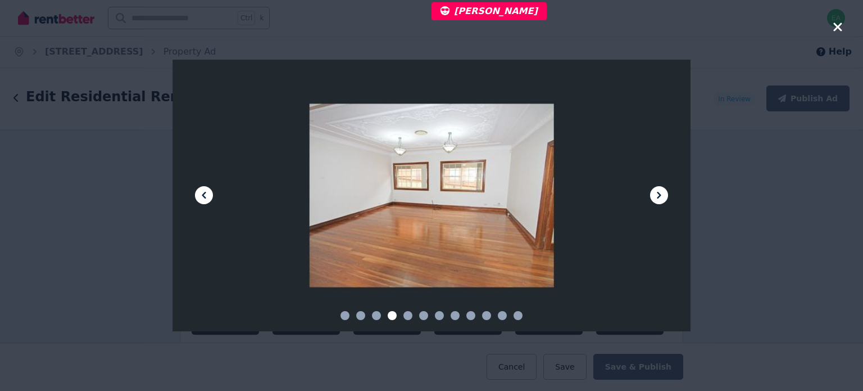
click at [664, 196] on icon at bounding box center [658, 194] width 13 height 13
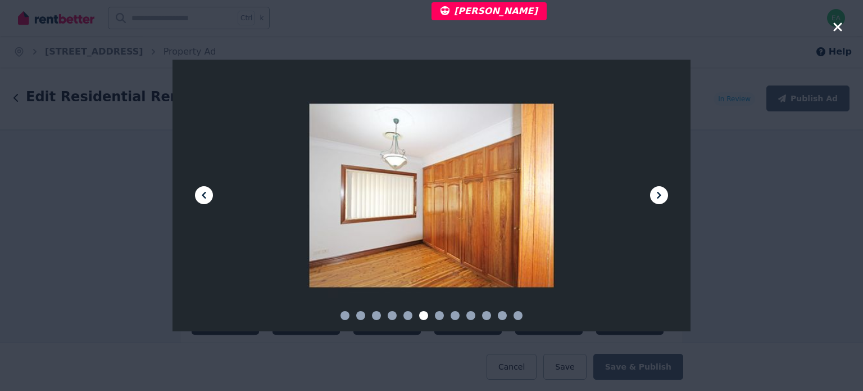
click at [664, 196] on icon at bounding box center [658, 194] width 13 height 13
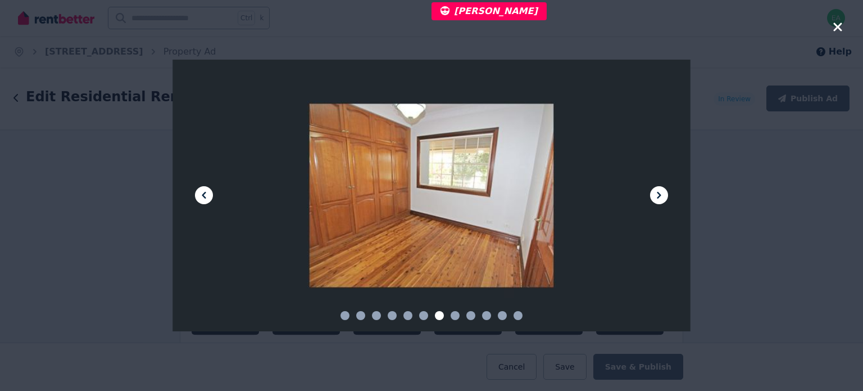
click at [664, 196] on icon at bounding box center [658, 194] width 13 height 13
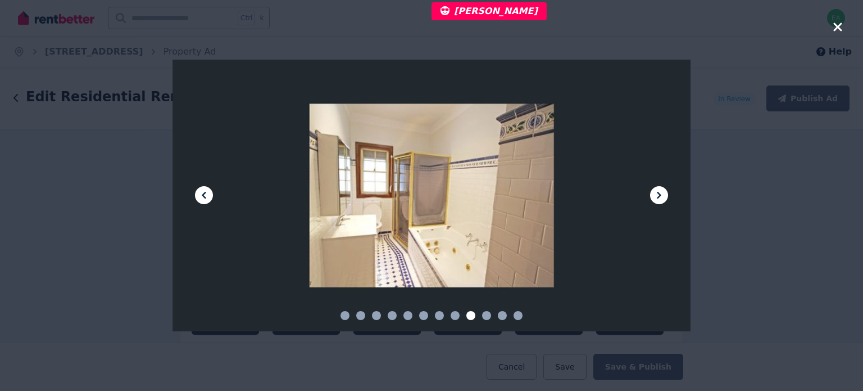
click at [664, 196] on icon at bounding box center [658, 194] width 13 height 13
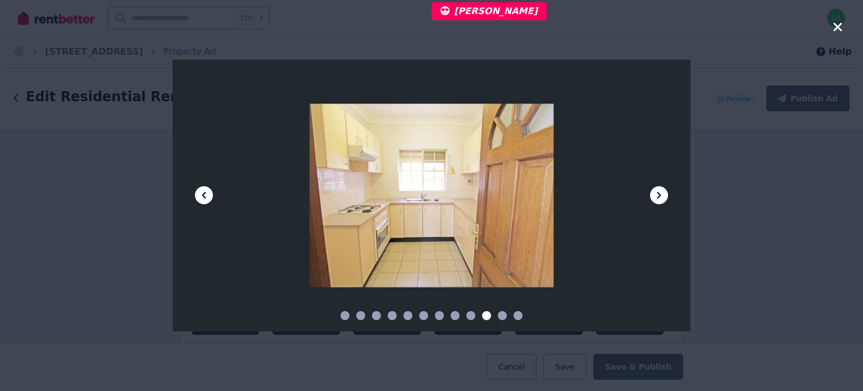
click at [664, 196] on icon at bounding box center [658, 194] width 13 height 13
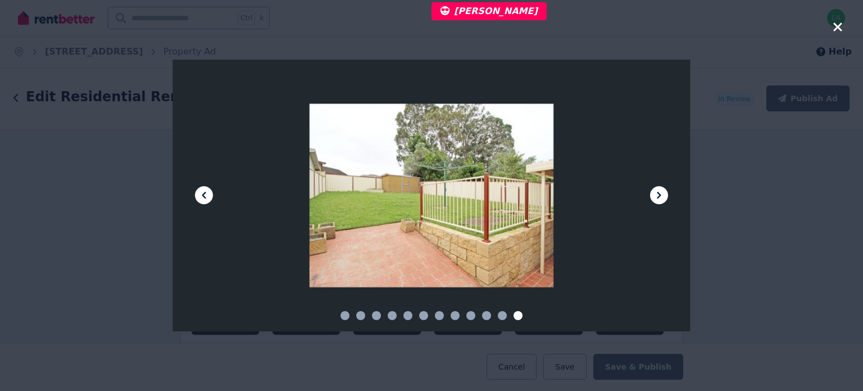
click at [665, 196] on icon at bounding box center [658, 194] width 13 height 13
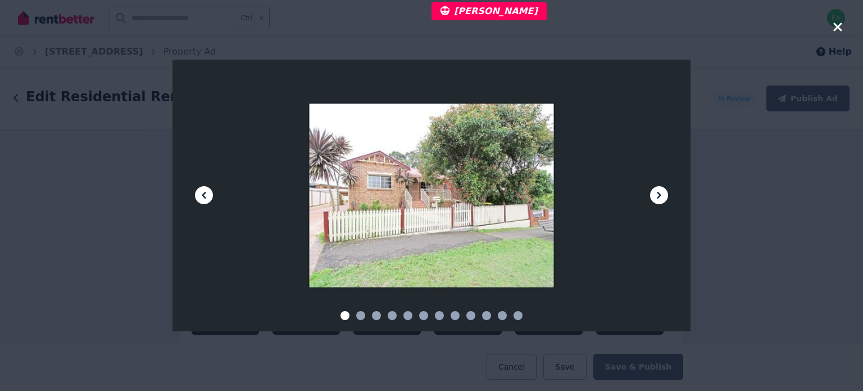
click at [838, 30] on icon "button" at bounding box center [838, 26] width 10 height 13
